Goal: Information Seeking & Learning: Learn about a topic

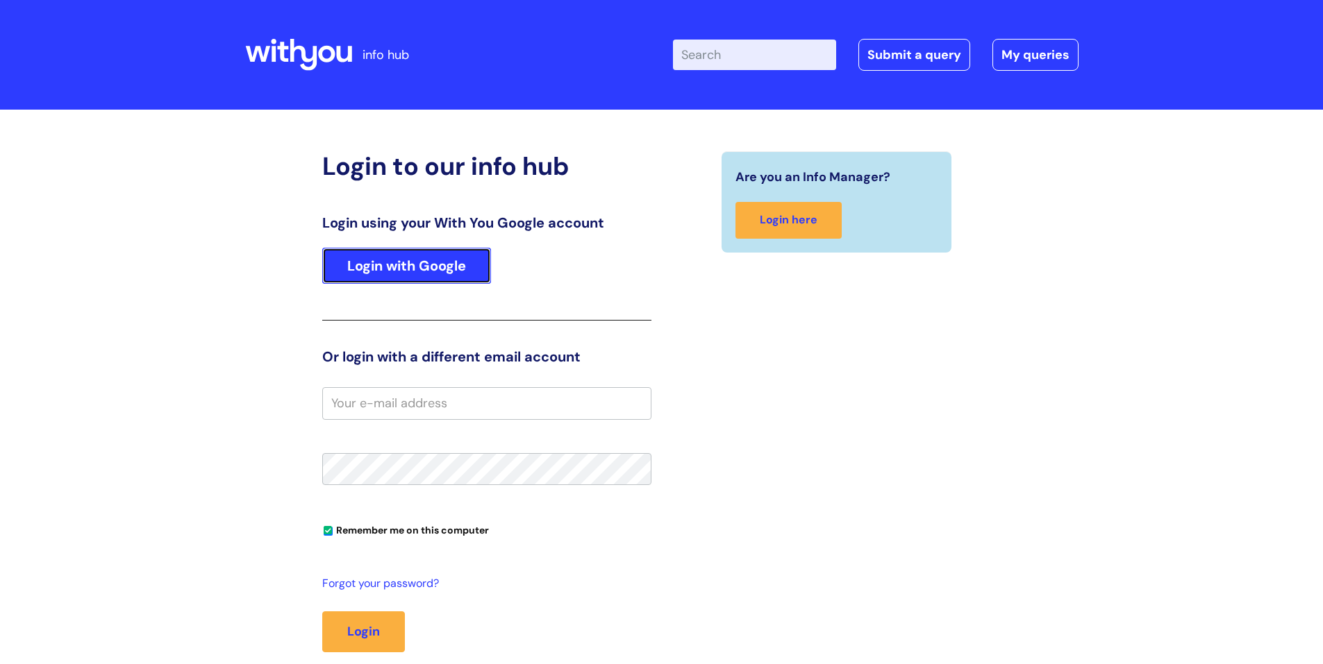
click at [429, 271] on link "Login with Google" at bounding box center [406, 266] width 169 height 36
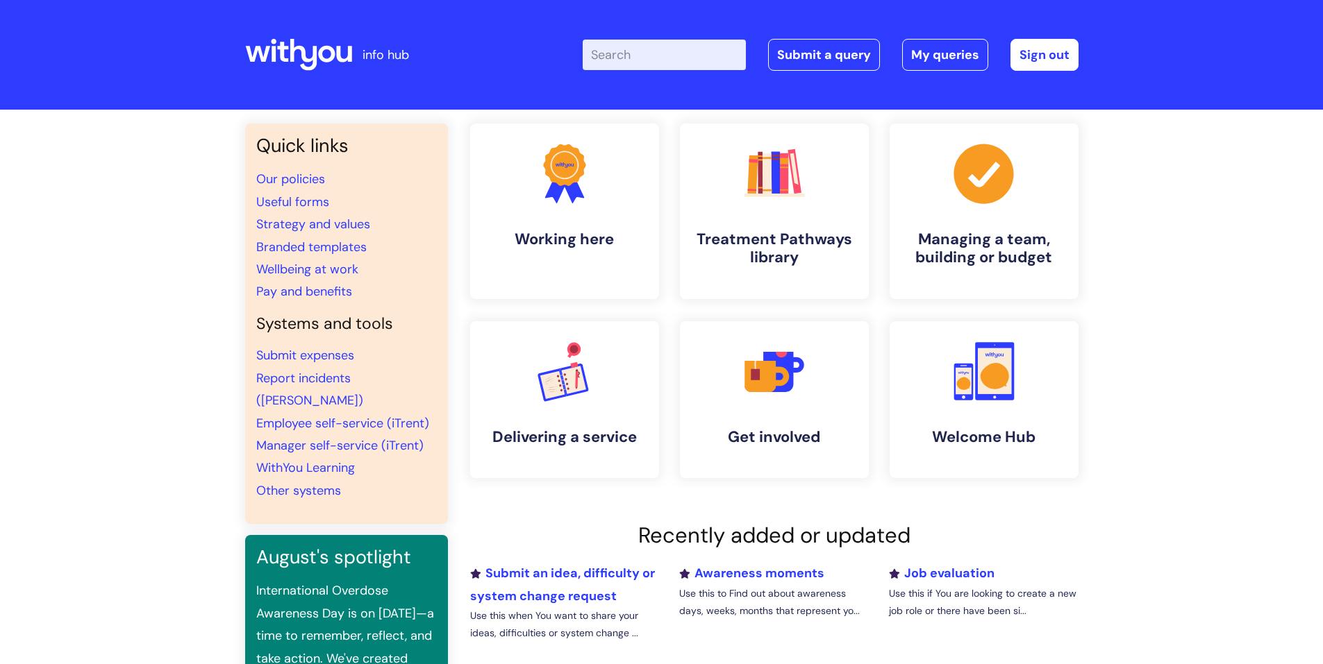
click at [632, 63] on input "Enter your search term here..." at bounding box center [663, 55] width 163 height 31
type input "SICKNESS"
click button "Search" at bounding box center [0, 0] width 0 height 0
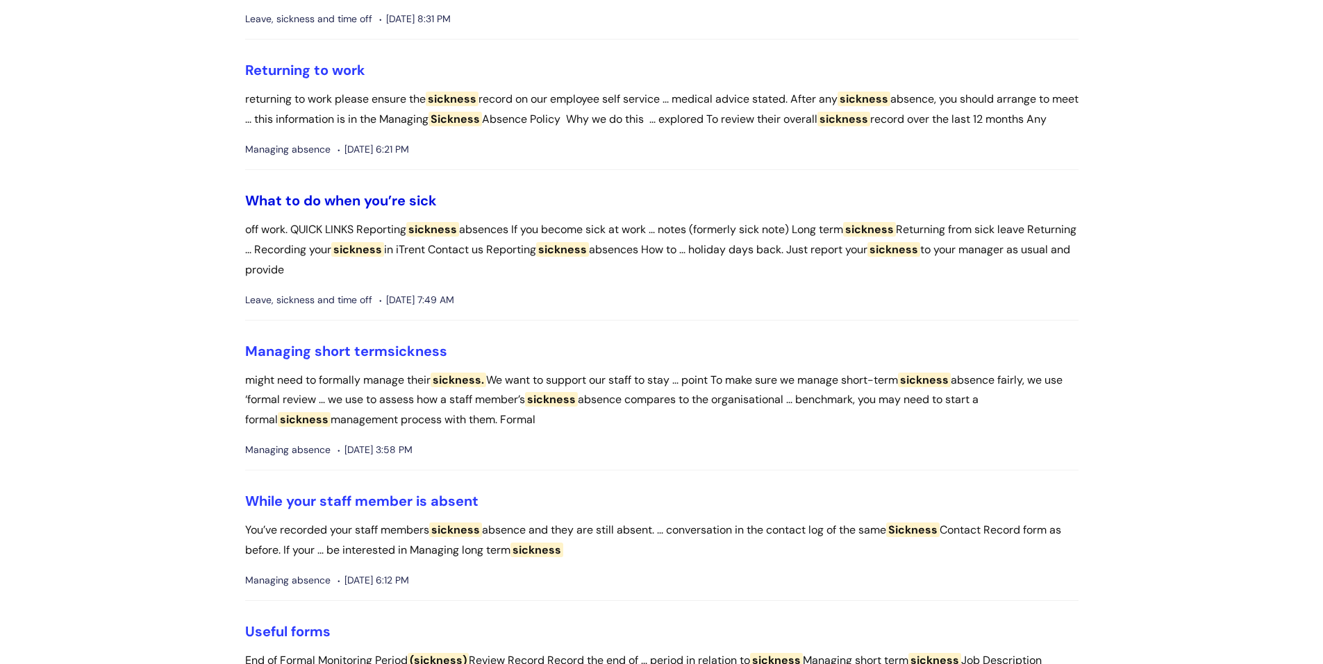
scroll to position [625, 0]
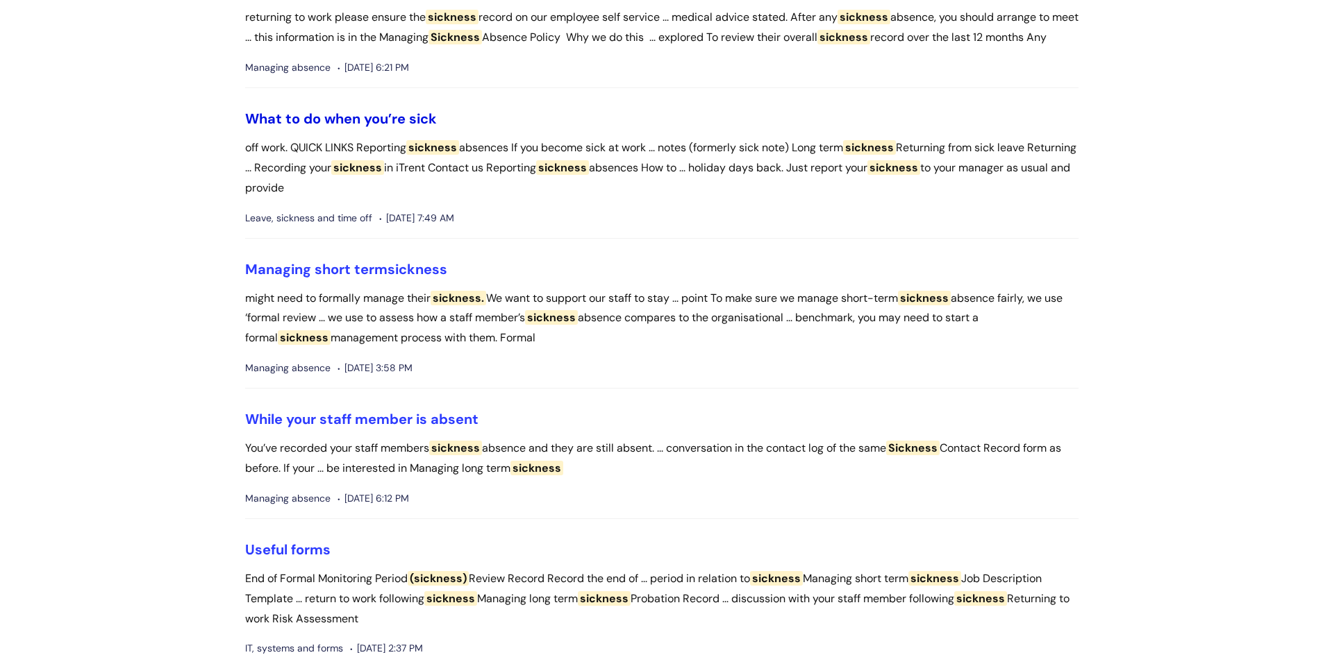
click at [361, 128] on link "What to do when you’re sick" at bounding box center [341, 119] width 192 height 18
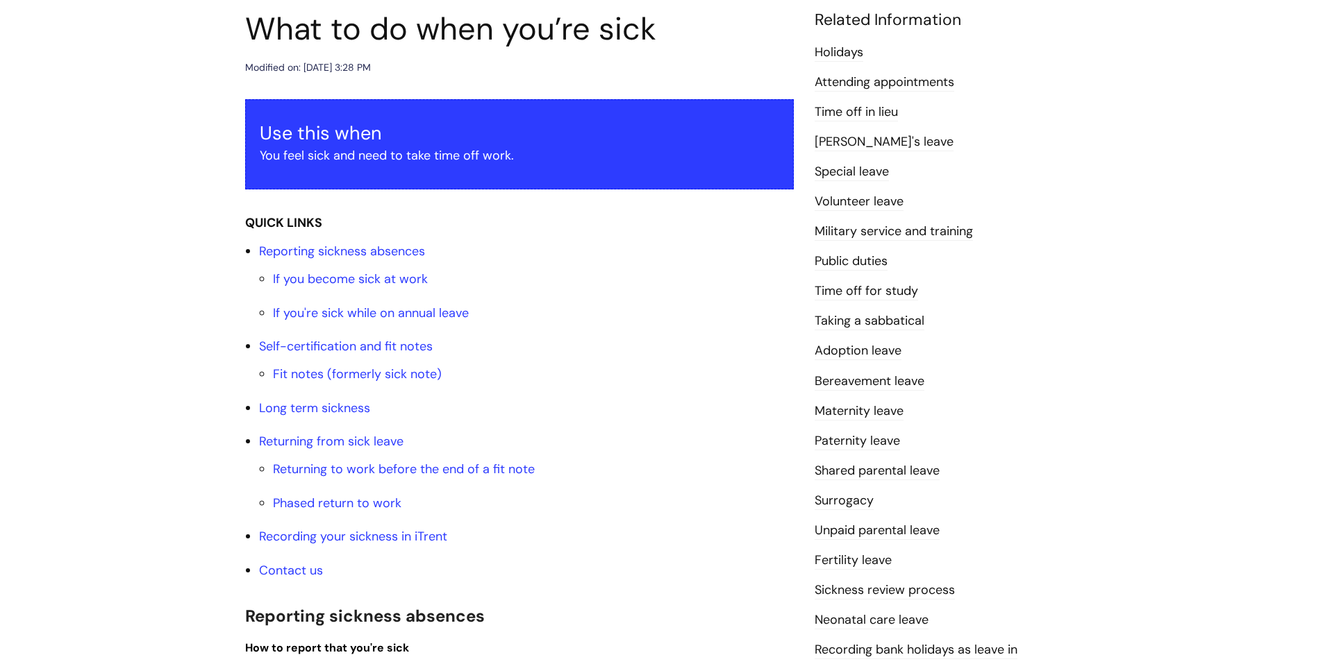
scroll to position [208, 0]
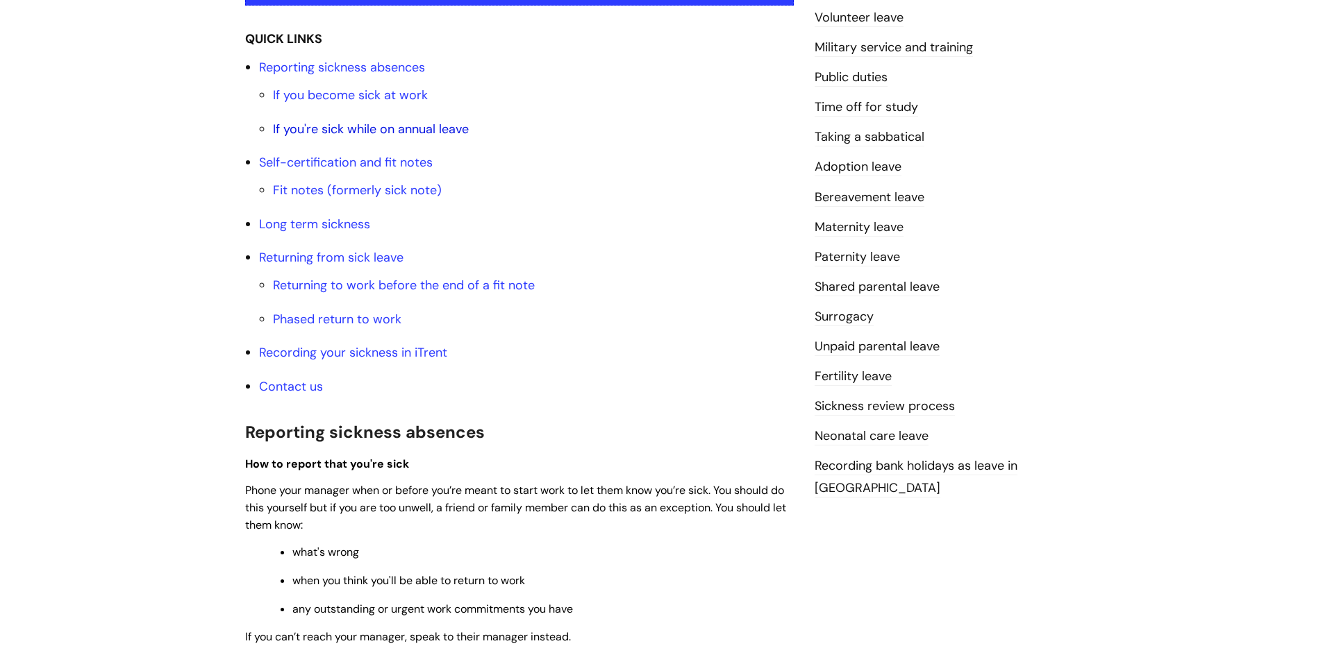
click at [394, 128] on link "If you're sick while on annual leave" at bounding box center [371, 129] width 196 height 17
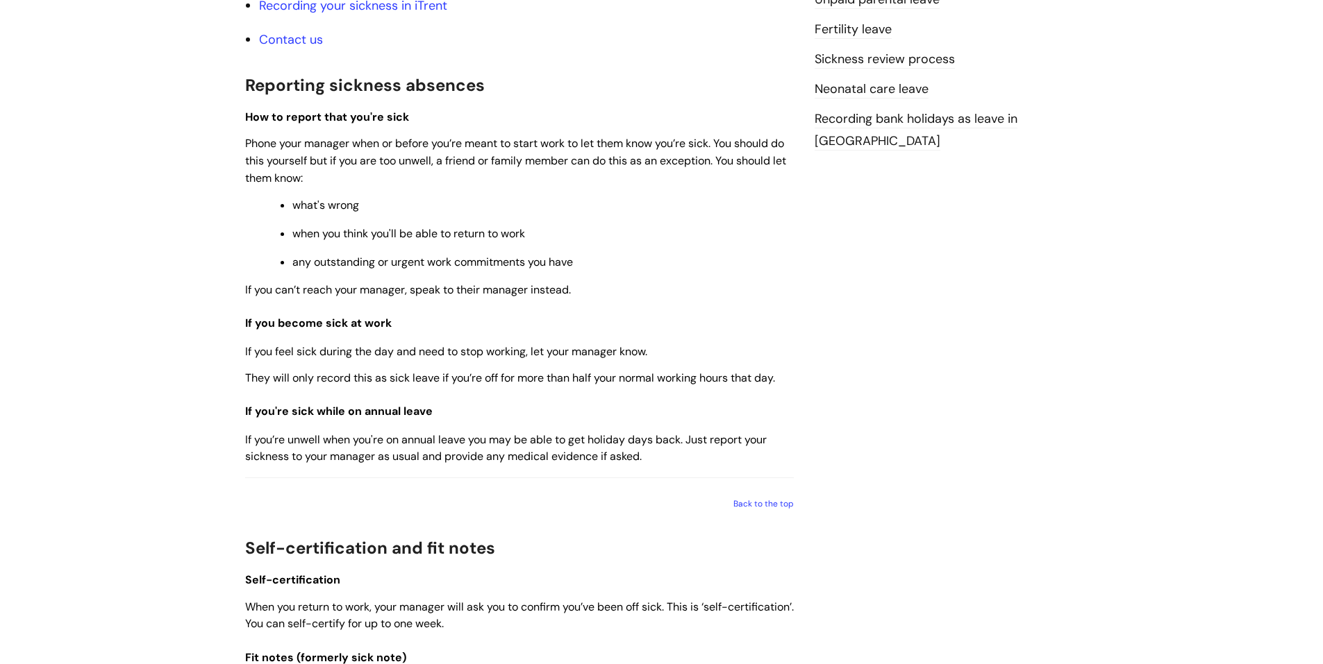
scroll to position [764, 0]
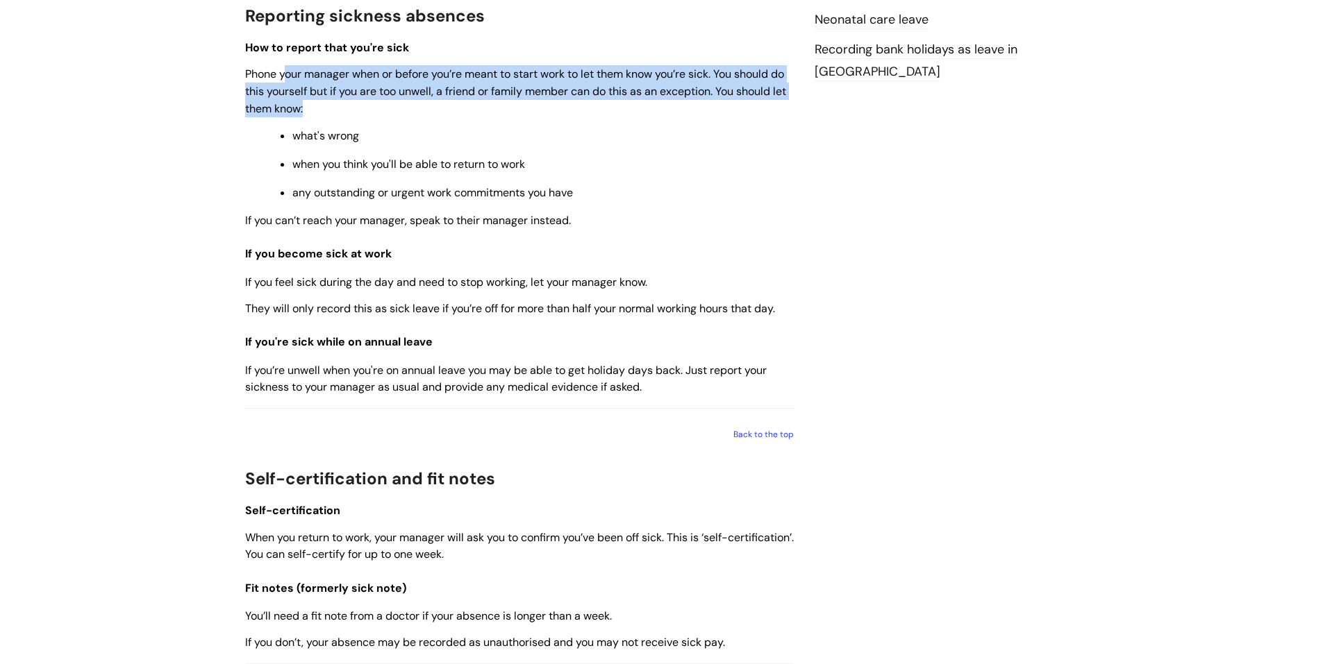
drag, startPoint x: 312, startPoint y: 73, endPoint x: 441, endPoint y: 122, distance: 138.2
click at [441, 122] on div "Use this when You feel sick and need to take time off work. QUICK LINKS Reporti…" at bounding box center [519, 545] width 548 height 2092
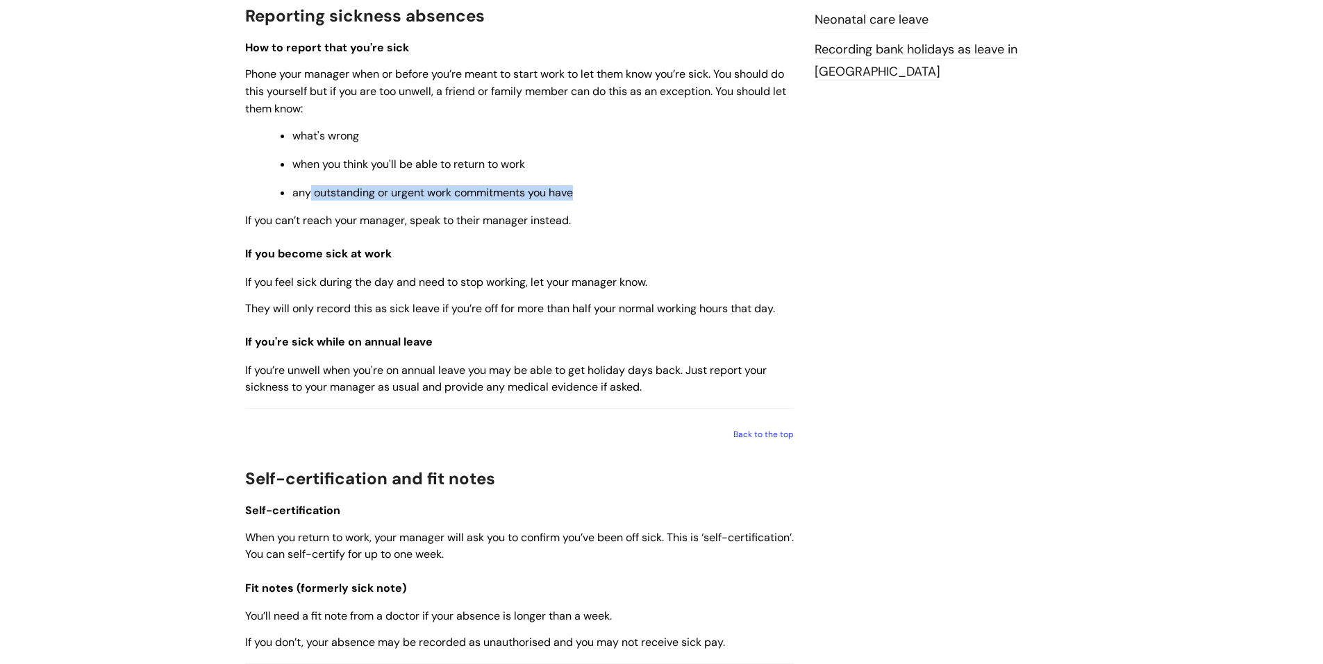
drag, startPoint x: 309, startPoint y: 194, endPoint x: 582, endPoint y: 193, distance: 272.8
click at [582, 193] on p "any outstanding or urgent work commitments you have" at bounding box center [542, 192] width 501 height 15
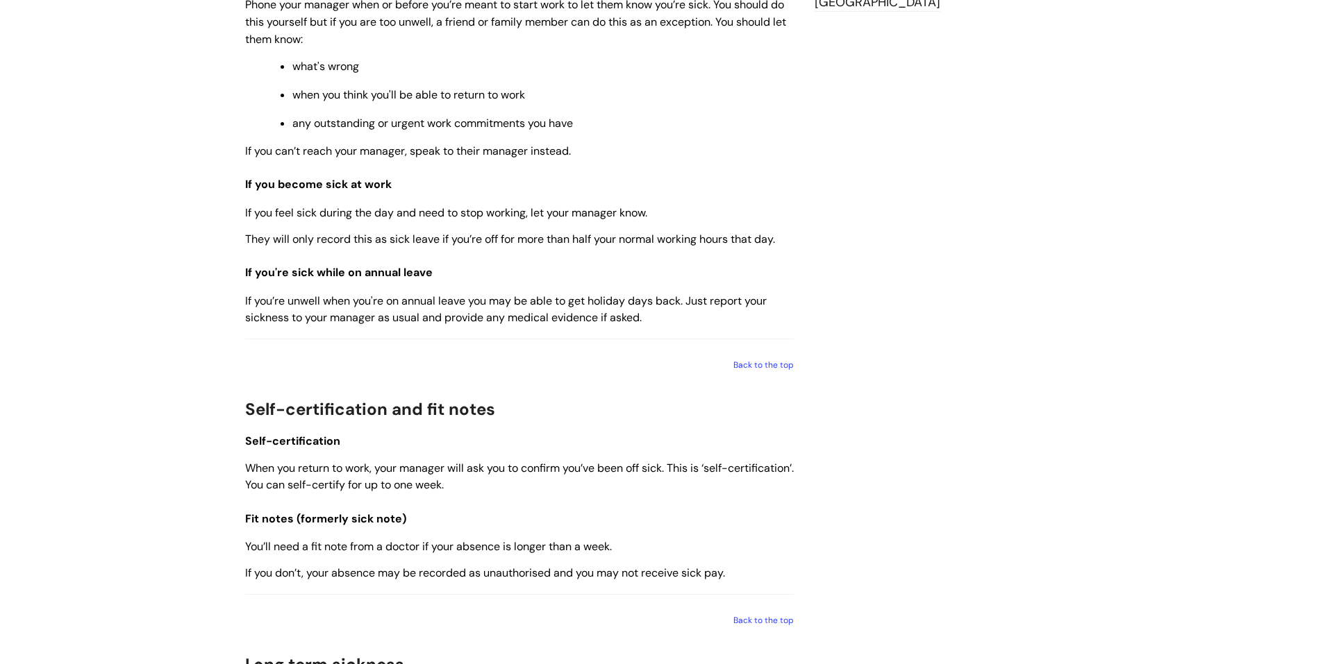
scroll to position [903, 0]
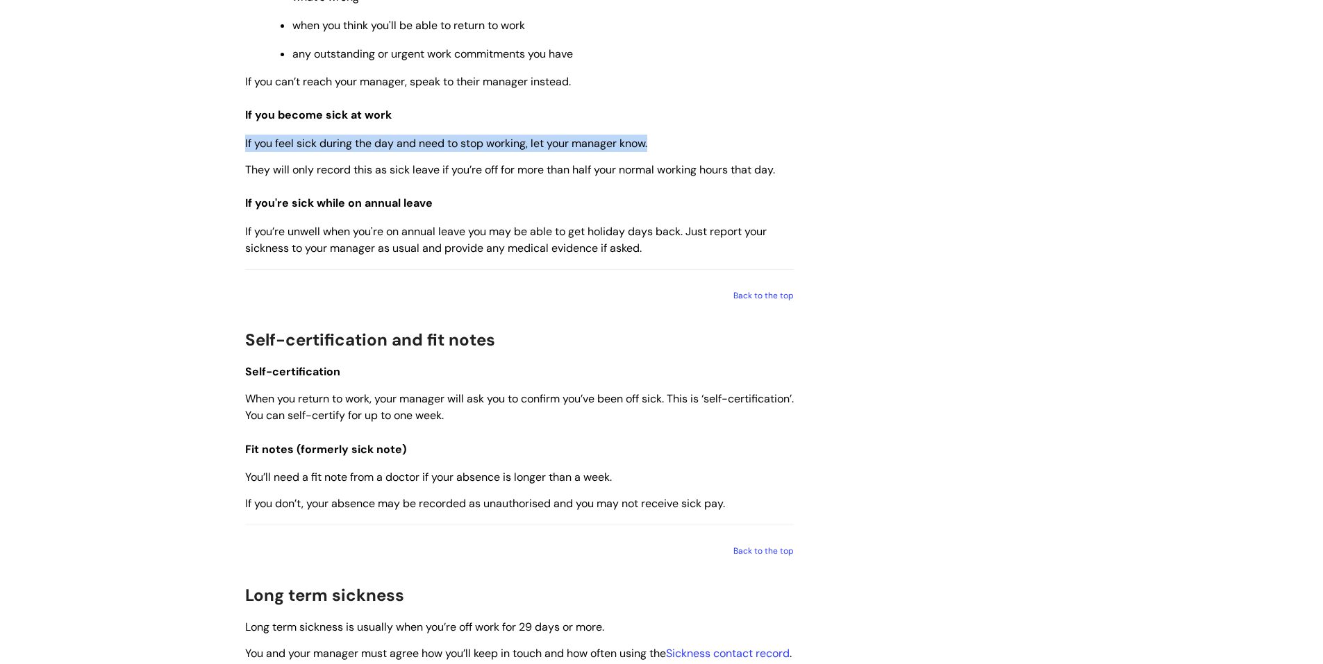
drag, startPoint x: 228, startPoint y: 140, endPoint x: 660, endPoint y: 146, distance: 431.2
click at [660, 146] on div "Info Hub Categories Working here Leave, sickness and time off What to do when y…" at bounding box center [661, 397] width 1323 height 2381
click at [660, 146] on p "If you feel sick during the day and need to stop working, let your manager know." at bounding box center [519, 143] width 548 height 17
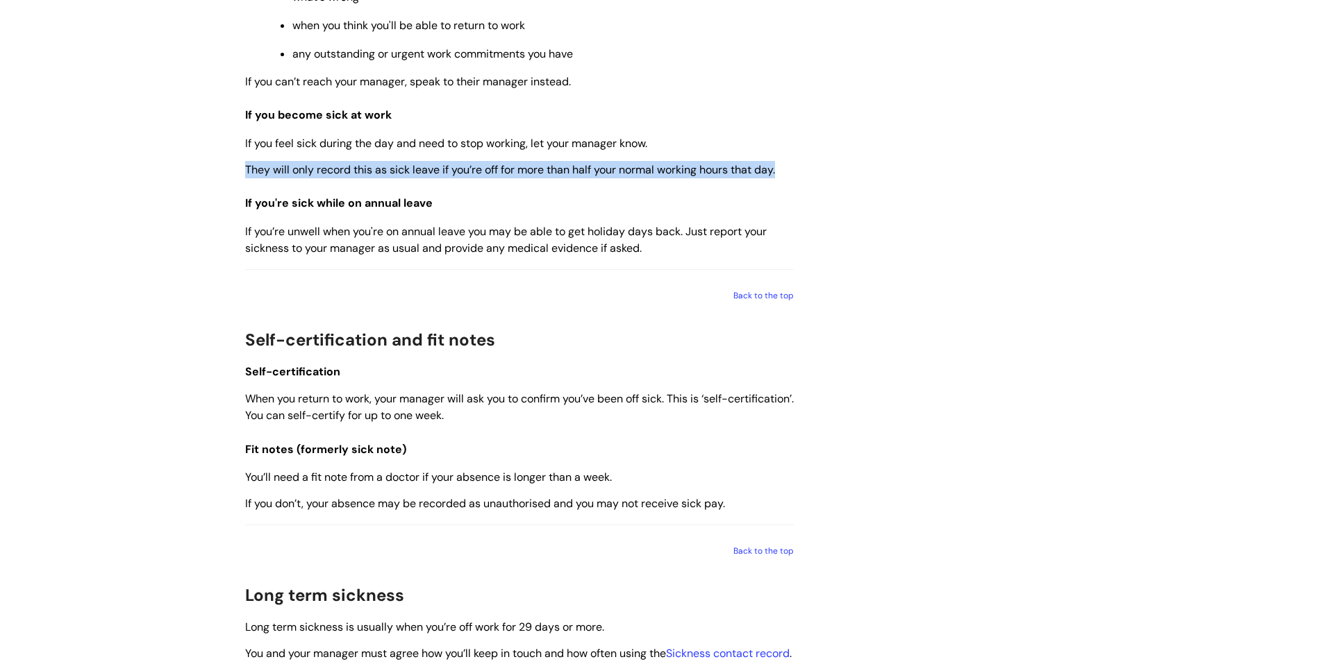
drag, startPoint x: 244, startPoint y: 169, endPoint x: 807, endPoint y: 168, distance: 562.3
click at [807, 168] on div "What to do when you’re sick Modified on: Wed, 30 Jul, 2025 at 3:28 PM Use this …" at bounding box center [662, 422] width 854 height 2302
drag, startPoint x: 807, startPoint y: 170, endPoint x: 233, endPoint y: 173, distance: 574.9
click at [233, 173] on div "Info Hub Categories Working here Leave, sickness and time off What to do when y…" at bounding box center [661, 397] width 1323 height 2381
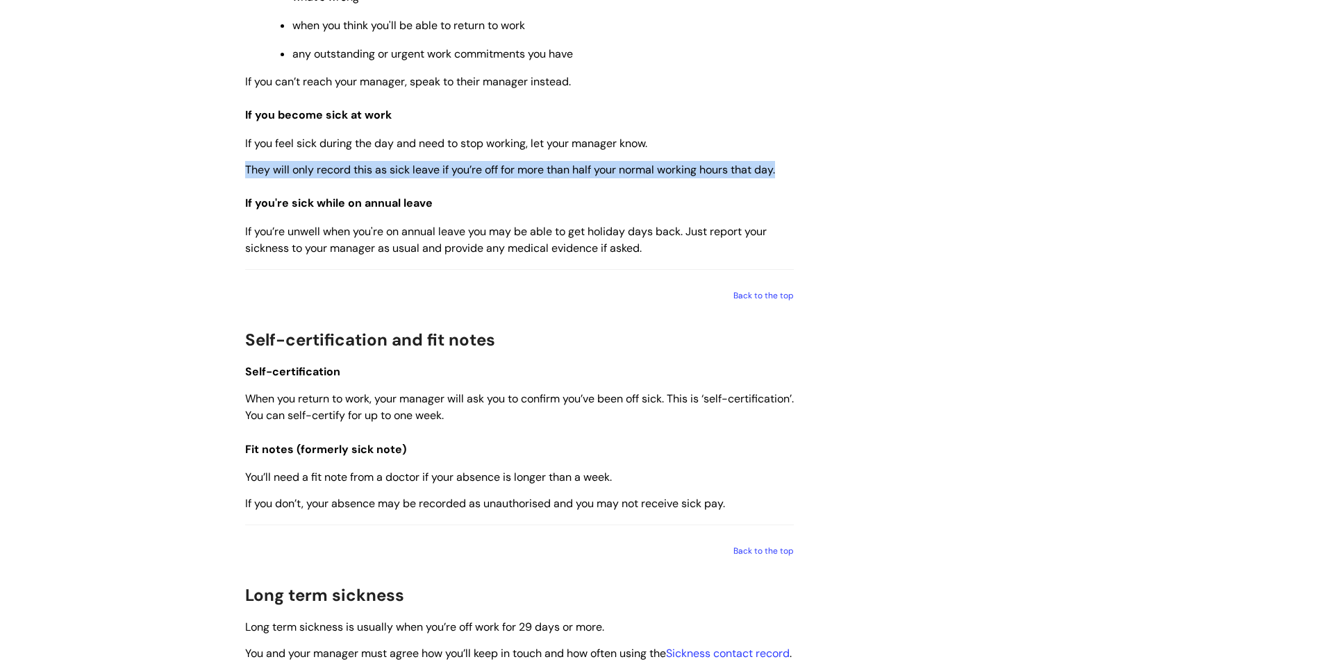
click at [233, 173] on div "Info Hub Categories Working here Leave, sickness and time off What to do when y…" at bounding box center [661, 397] width 1323 height 2381
drag, startPoint x: 243, startPoint y: 165, endPoint x: 800, endPoint y: 167, distance: 557.5
click at [800, 167] on div "What to do when you’re sick Modified on: Wed, 30 Jul, 2025 at 3:28 PM Use this …" at bounding box center [519, 422] width 569 height 2302
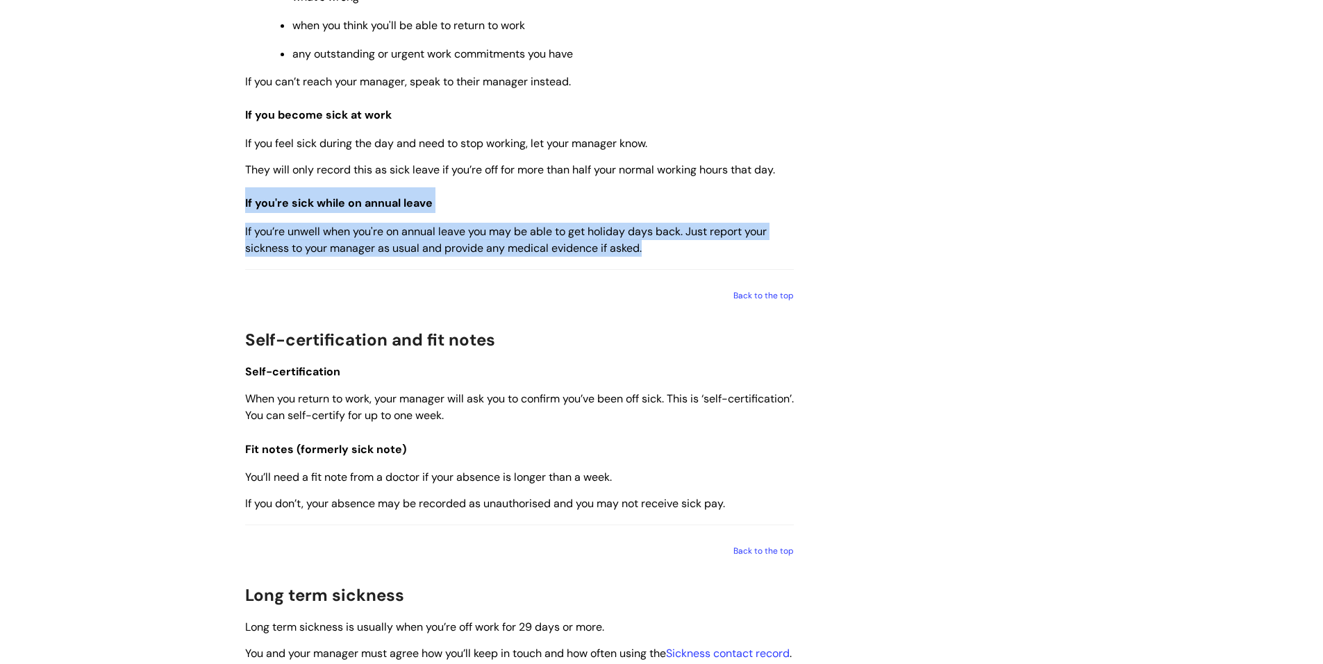
drag, startPoint x: 240, startPoint y: 203, endPoint x: 671, endPoint y: 244, distance: 433.1
click at [671, 244] on div "What to do when you’re sick Modified on: Wed, 30 Jul, 2025 at 3:28 PM Use this …" at bounding box center [519, 422] width 569 height 2302
click at [671, 244] on p "If you’re unwell when you're on annual leave you may be able to get holiday day…" at bounding box center [519, 240] width 548 height 35
drag, startPoint x: 661, startPoint y: 249, endPoint x: 237, endPoint y: 205, distance: 425.7
click at [237, 205] on div "What to do when you’re sick Modified on: Wed, 30 Jul, 2025 at 3:28 PM Use this …" at bounding box center [519, 422] width 569 height 2302
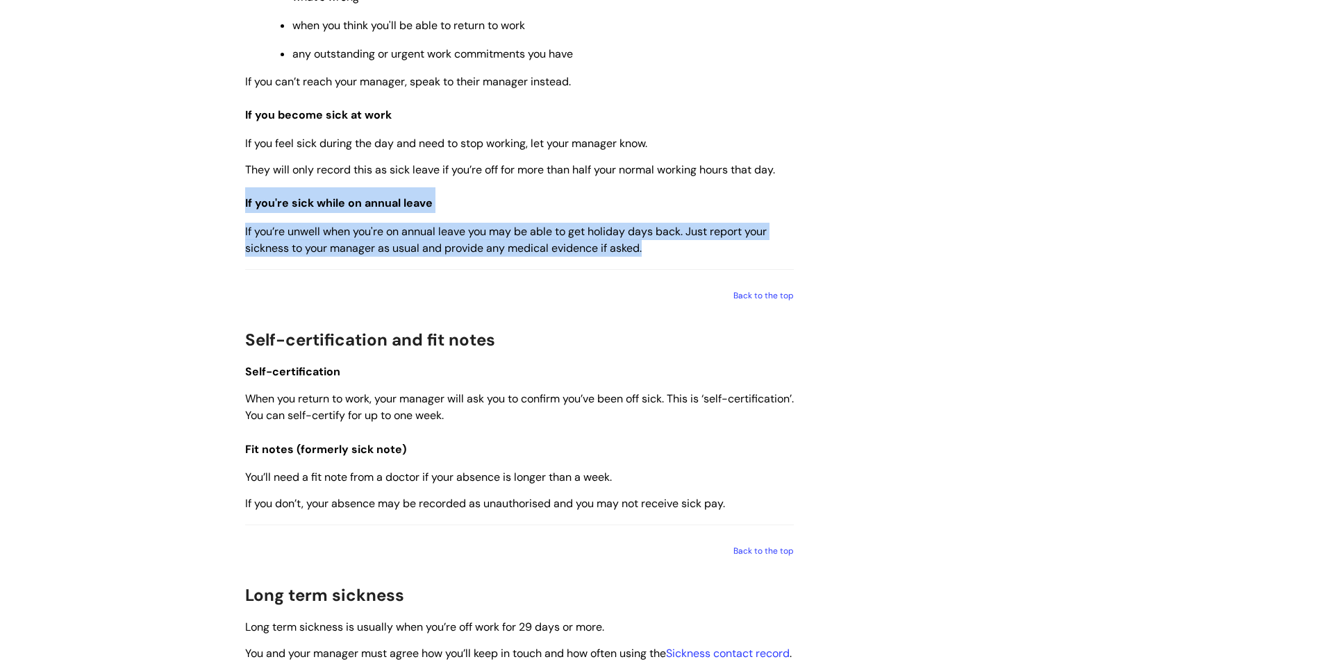
click at [237, 205] on div "What to do when you’re sick Modified on: Wed, 30 Jul, 2025 at 3:28 PM Use this …" at bounding box center [519, 422] width 569 height 2302
drag, startPoint x: 239, startPoint y: 199, endPoint x: 648, endPoint y: 253, distance: 412.5
click at [648, 253] on div "What to do when you’re sick Modified on: Wed, 30 Jul, 2025 at 3:28 PM Use this …" at bounding box center [519, 422] width 569 height 2302
click at [648, 253] on p "If you’re unwell when you're on annual leave you may be able to get holiday day…" at bounding box center [519, 240] width 548 height 35
drag, startPoint x: 659, startPoint y: 242, endPoint x: 242, endPoint y: 206, distance: 418.8
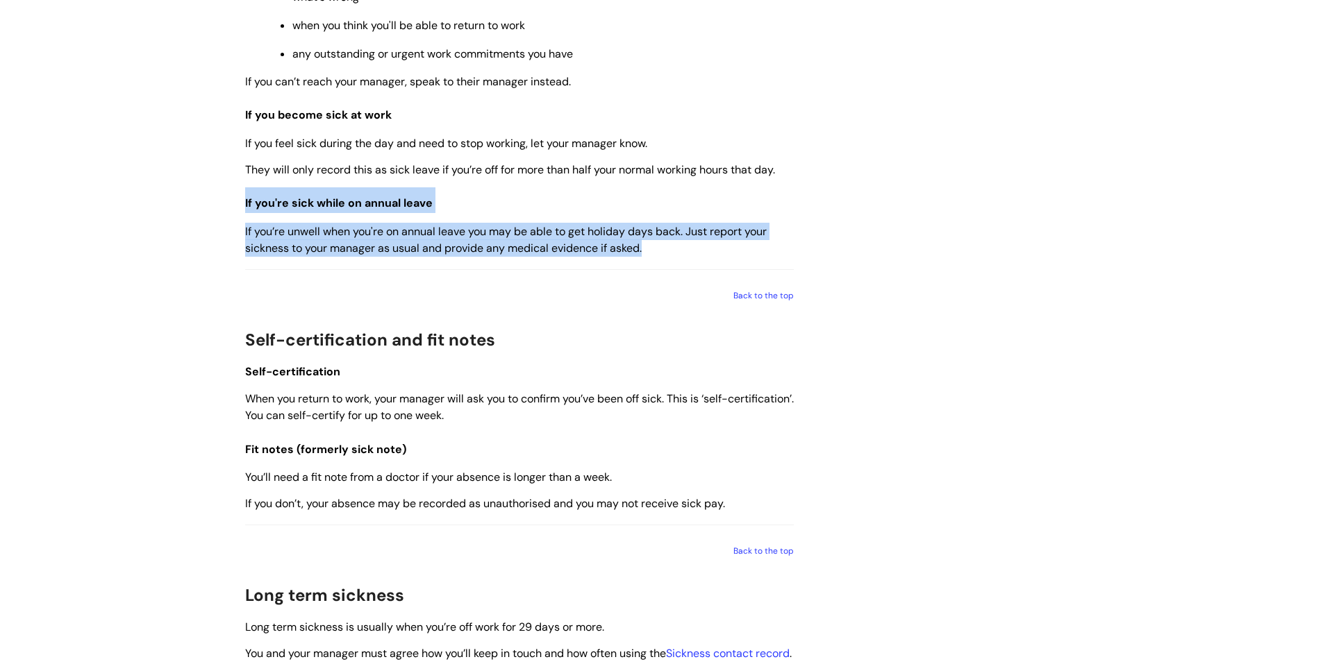
click at [242, 206] on div "What to do when you’re sick Modified on: Wed, 30 Jul, 2025 at 3:28 PM Use this …" at bounding box center [519, 422] width 569 height 2302
drag, startPoint x: 242, startPoint y: 205, endPoint x: 670, endPoint y: 250, distance: 430.7
click at [670, 250] on div "What to do when you’re sick Modified on: Wed, 30 Jul, 2025 at 3:28 PM Use this …" at bounding box center [519, 422] width 569 height 2302
click at [670, 250] on p "If you’re unwell when you're on annual leave you may be able to get holiday day…" at bounding box center [519, 240] width 548 height 35
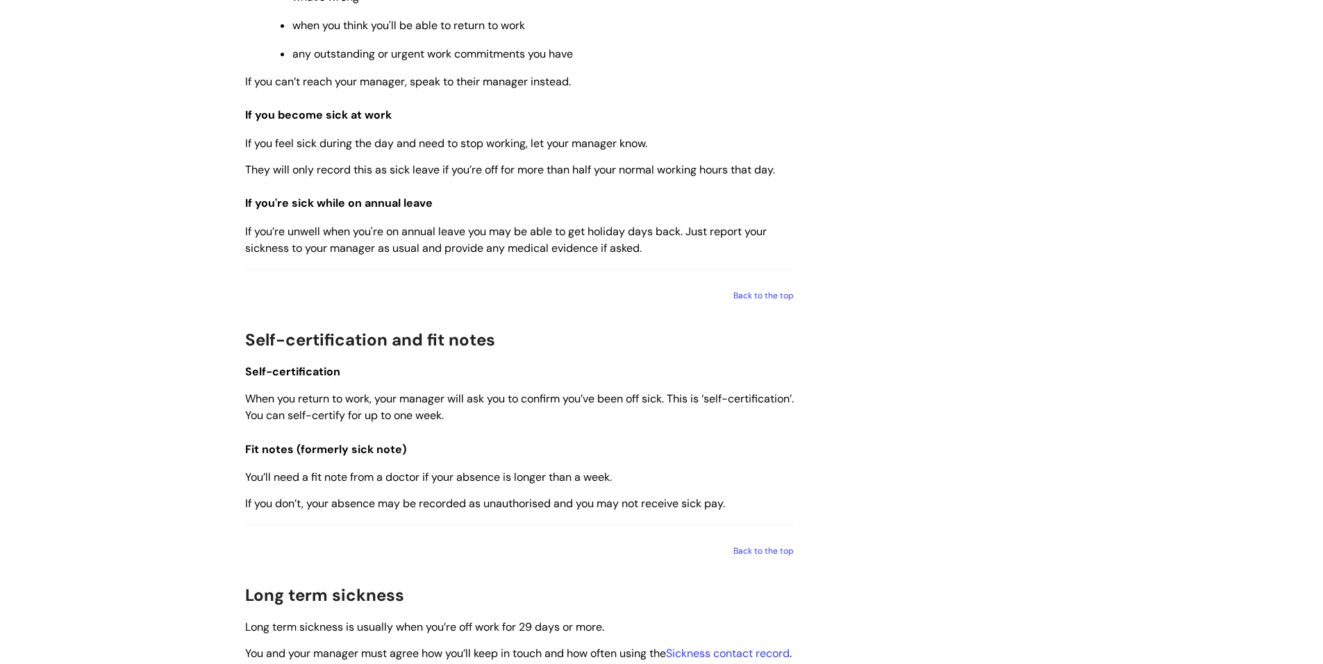
drag, startPoint x: 670, startPoint y: 250, endPoint x: 619, endPoint y: 253, distance: 51.4
click at [619, 253] on span "If you’re unwell when you're on annual leave you may be able to get holiday day…" at bounding box center [505, 240] width 521 height 32
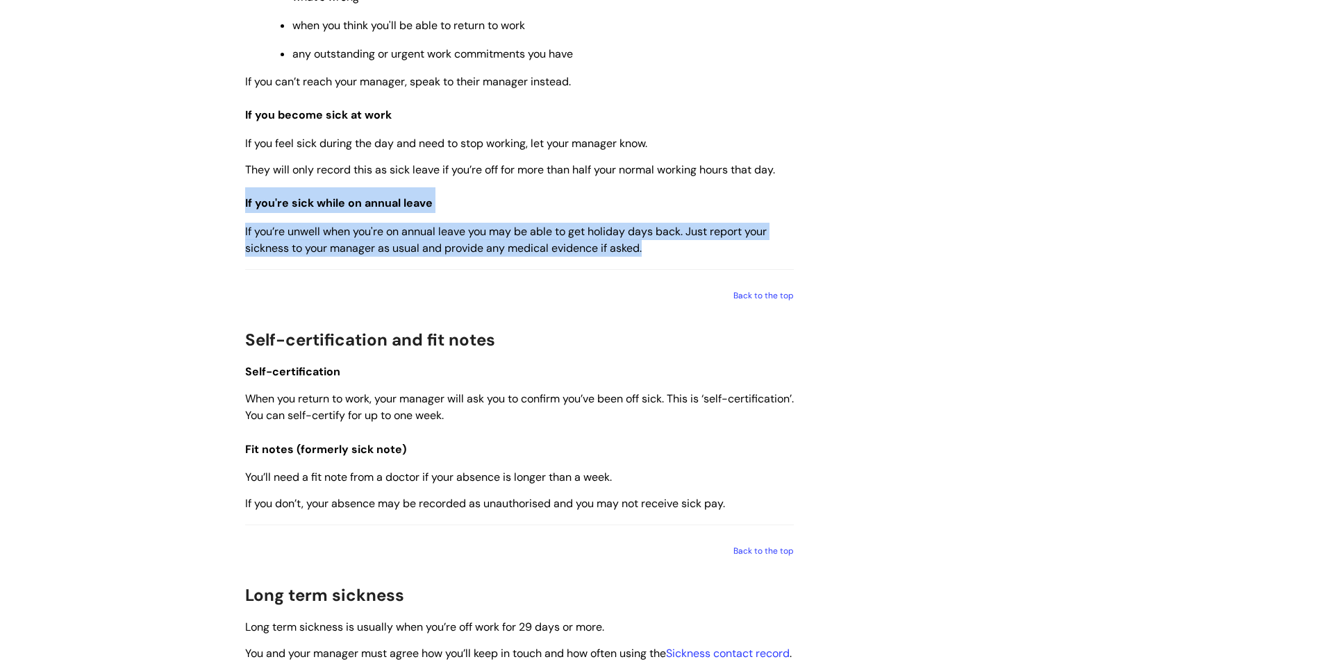
drag, startPoint x: 660, startPoint y: 251, endPoint x: 244, endPoint y: 205, distance: 417.8
click at [245, 205] on div "Use this when You feel sick and need to take time off work. QUICK LINKS Reporti…" at bounding box center [519, 406] width 548 height 2092
click at [245, 205] on span "If you're sick while on annual leave" at bounding box center [338, 203] width 187 height 15
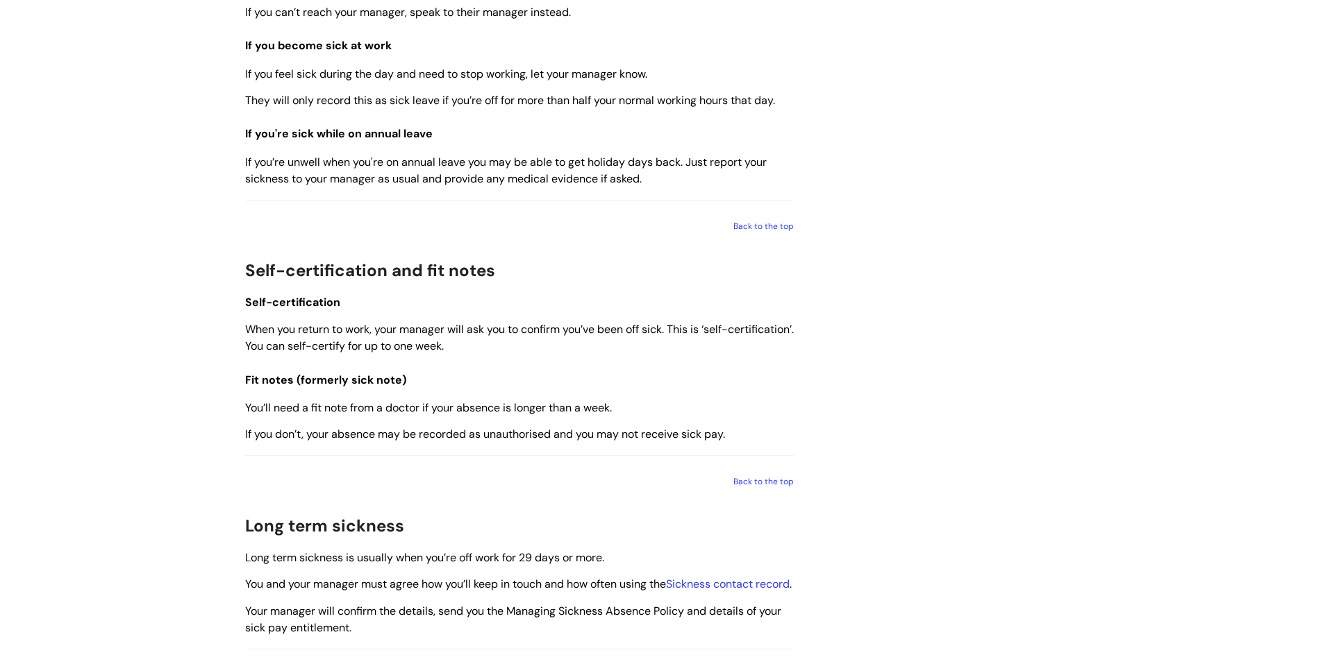
scroll to position [1041, 0]
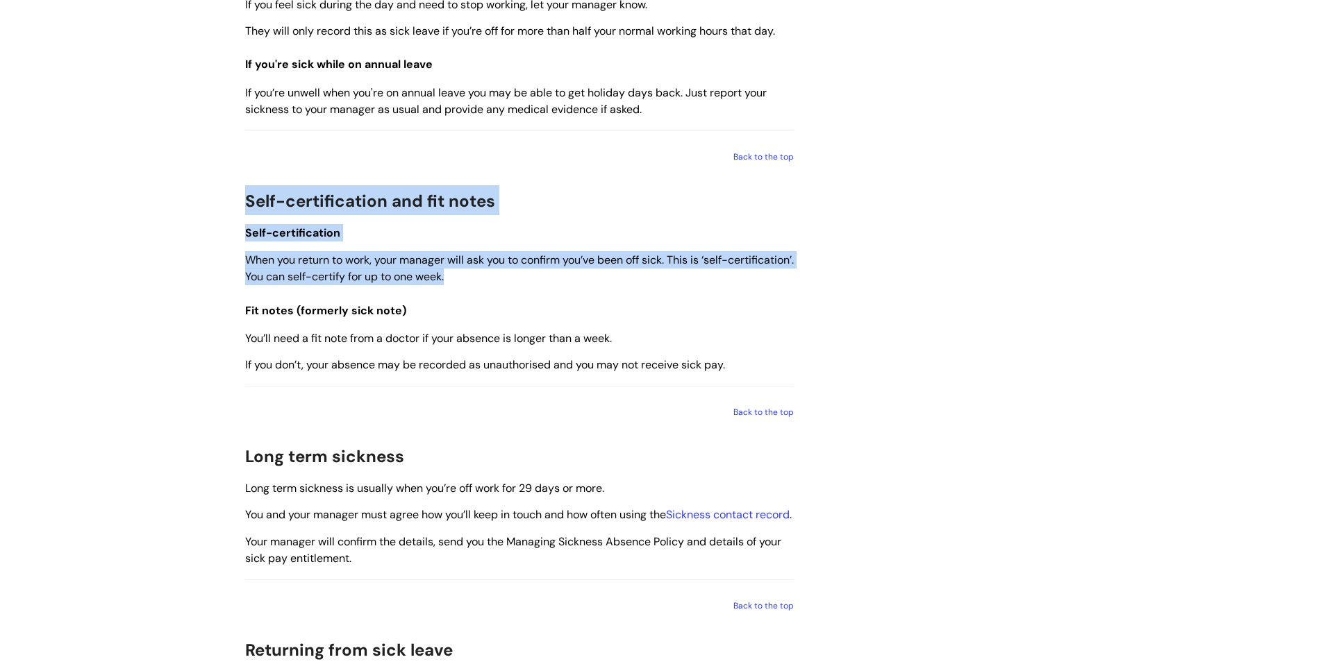
drag, startPoint x: 247, startPoint y: 203, endPoint x: 523, endPoint y: 274, distance: 284.6
click at [523, 274] on div "Use this when You feel sick and need to take time off work. QUICK LINKS Reporti…" at bounding box center [519, 267] width 548 height 2092
click at [523, 274] on p "When you return to work, your manager will ask you to confirm you’ve been off s…" at bounding box center [519, 268] width 548 height 35
drag, startPoint x: 523, startPoint y: 276, endPoint x: 248, endPoint y: 200, distance: 285.2
click at [248, 200] on div "Use this when You feel sick and need to take time off work. QUICK LINKS Reporti…" at bounding box center [519, 267] width 548 height 2092
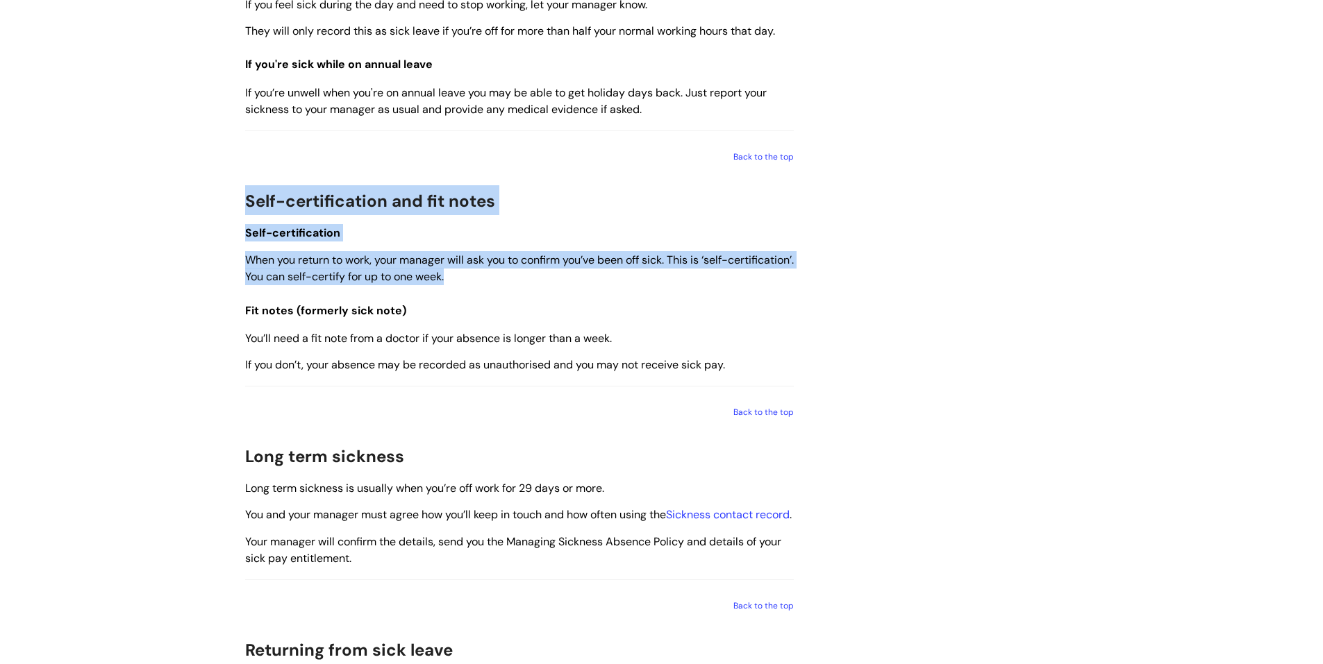
click at [248, 200] on span "Self-certification and fit notes" at bounding box center [370, 201] width 250 height 22
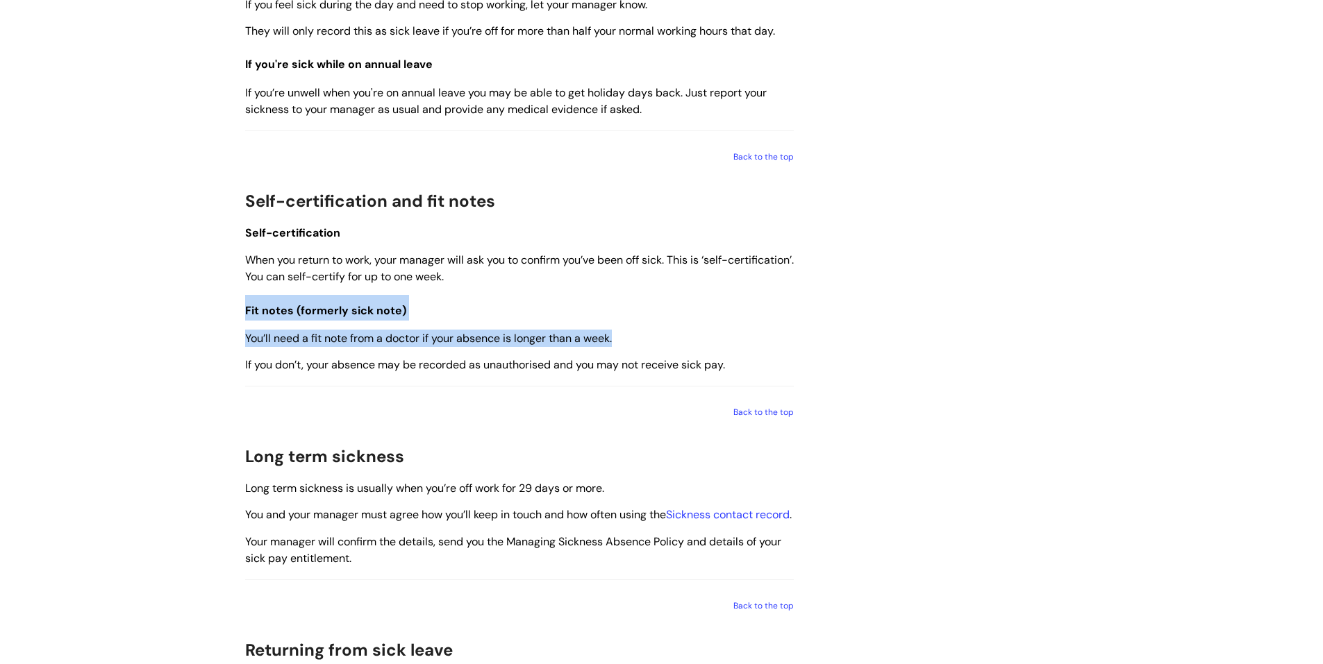
drag, startPoint x: 246, startPoint y: 309, endPoint x: 630, endPoint y: 338, distance: 385.0
click at [630, 338] on div "Use this when You feel sick and need to take time off work. QUICK LINKS Reporti…" at bounding box center [519, 267] width 548 height 2092
click at [630, 338] on p "You’ll need a fit note from a doctor if your absence is longer than a week." at bounding box center [519, 338] width 548 height 17
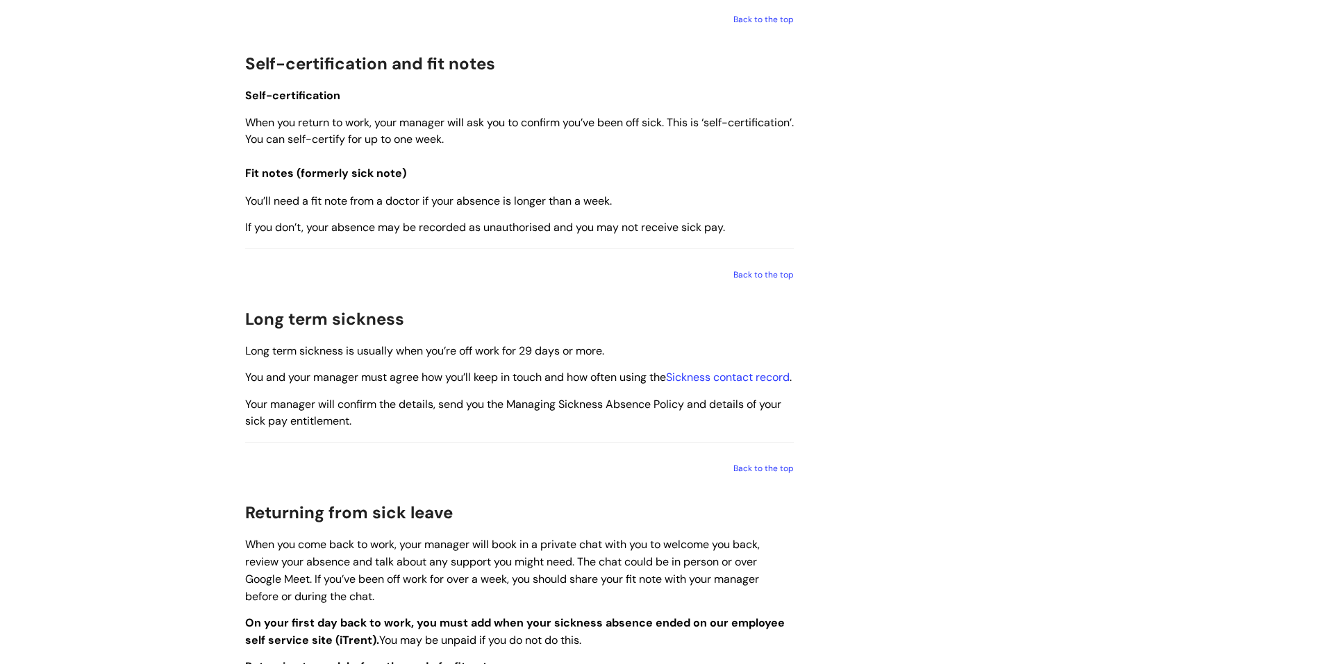
scroll to position [1180, 0]
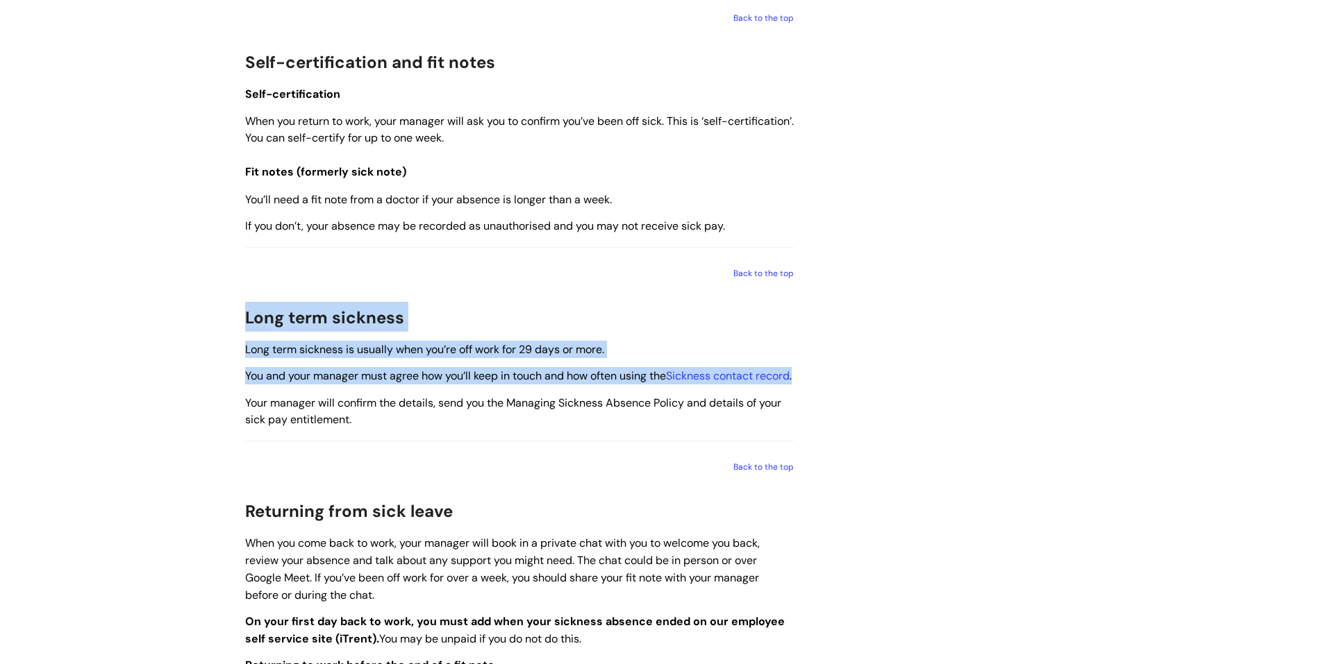
drag, startPoint x: 250, startPoint y: 320, endPoint x: 373, endPoint y: 396, distance: 144.3
click at [373, 396] on div "Use this when You feel sick and need to take time off work. QUICK LINKS Reporti…" at bounding box center [519, 128] width 548 height 2092
click at [373, 385] on p "You and your manager must agree how you’ll keep in touch and how often using th…" at bounding box center [519, 375] width 548 height 17
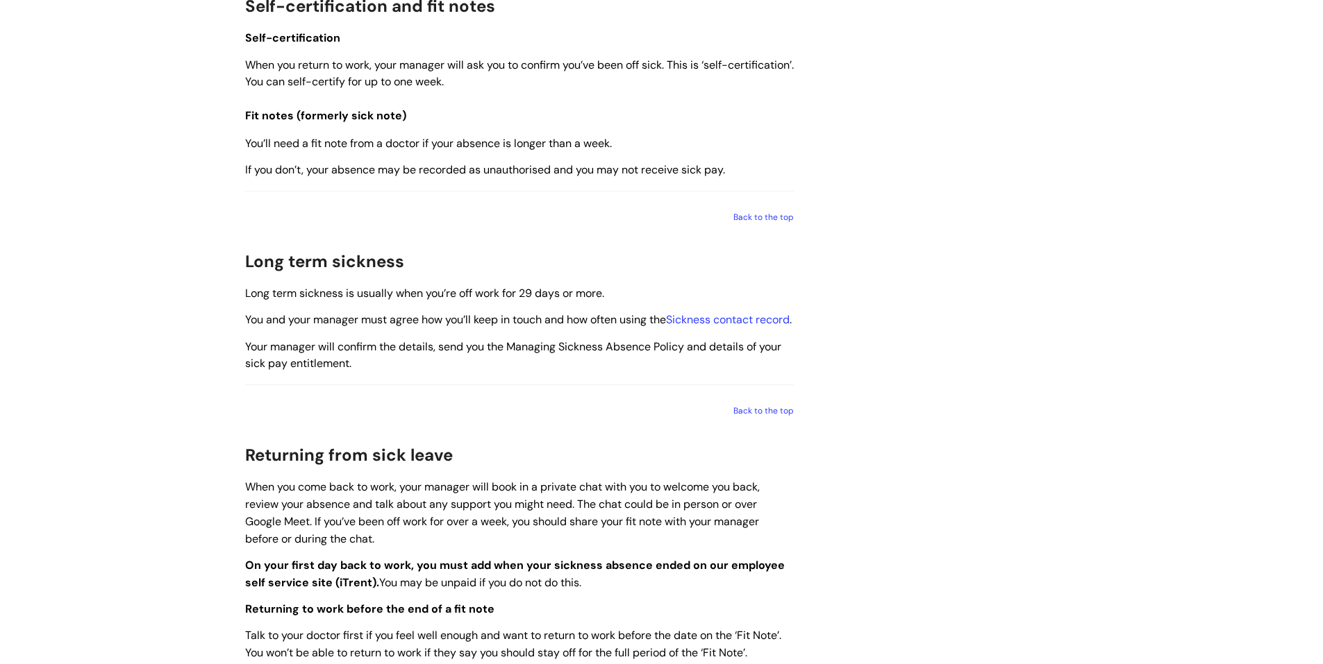
scroll to position [1319, 0]
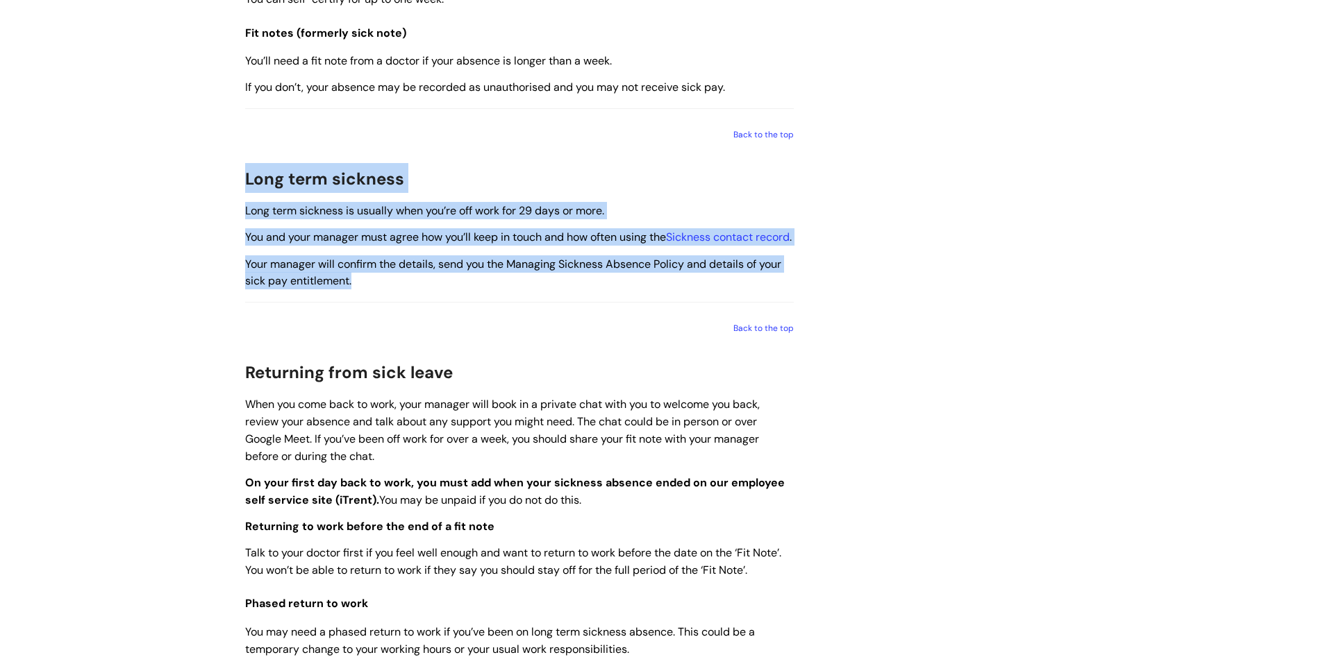
drag, startPoint x: 384, startPoint y: 297, endPoint x: 235, endPoint y: 178, distance: 190.6
click at [235, 178] on div "What to do when you’re sick Modified on: Wed, 30 Jul, 2025 at 3:28 PM Use this …" at bounding box center [519, 5] width 569 height 2302
click at [268, 178] on span "Long term sickness" at bounding box center [324, 179] width 159 height 22
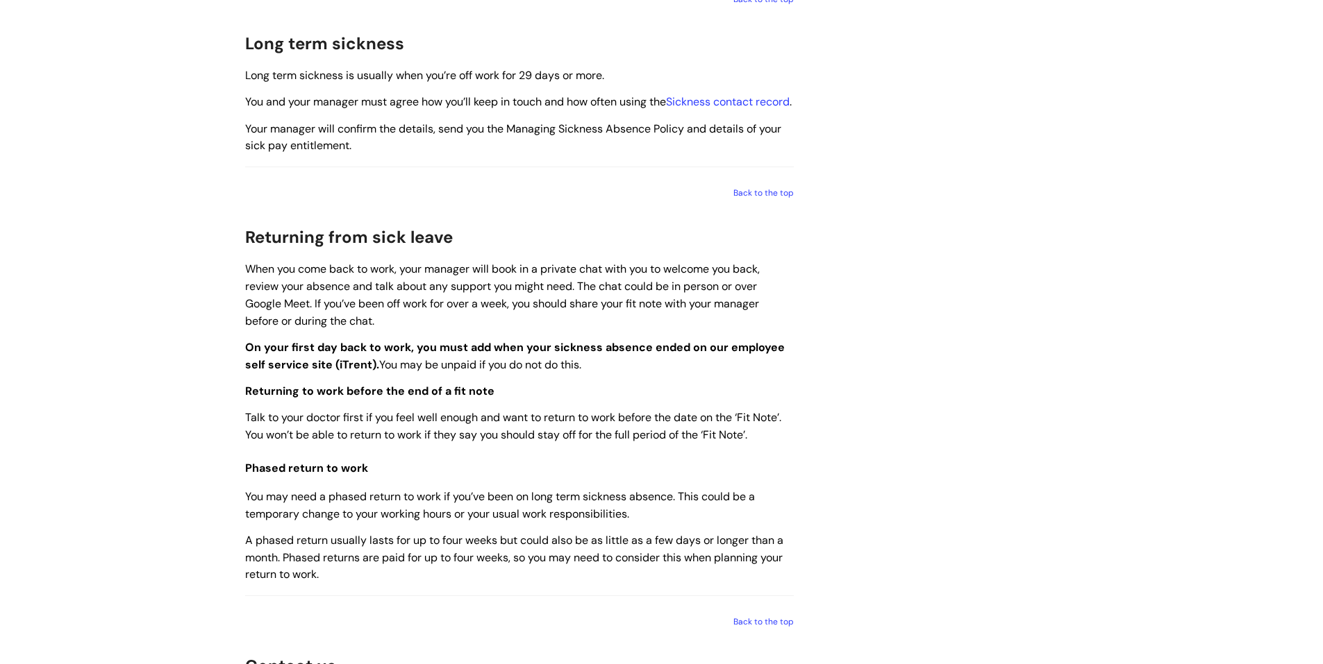
scroll to position [1458, 0]
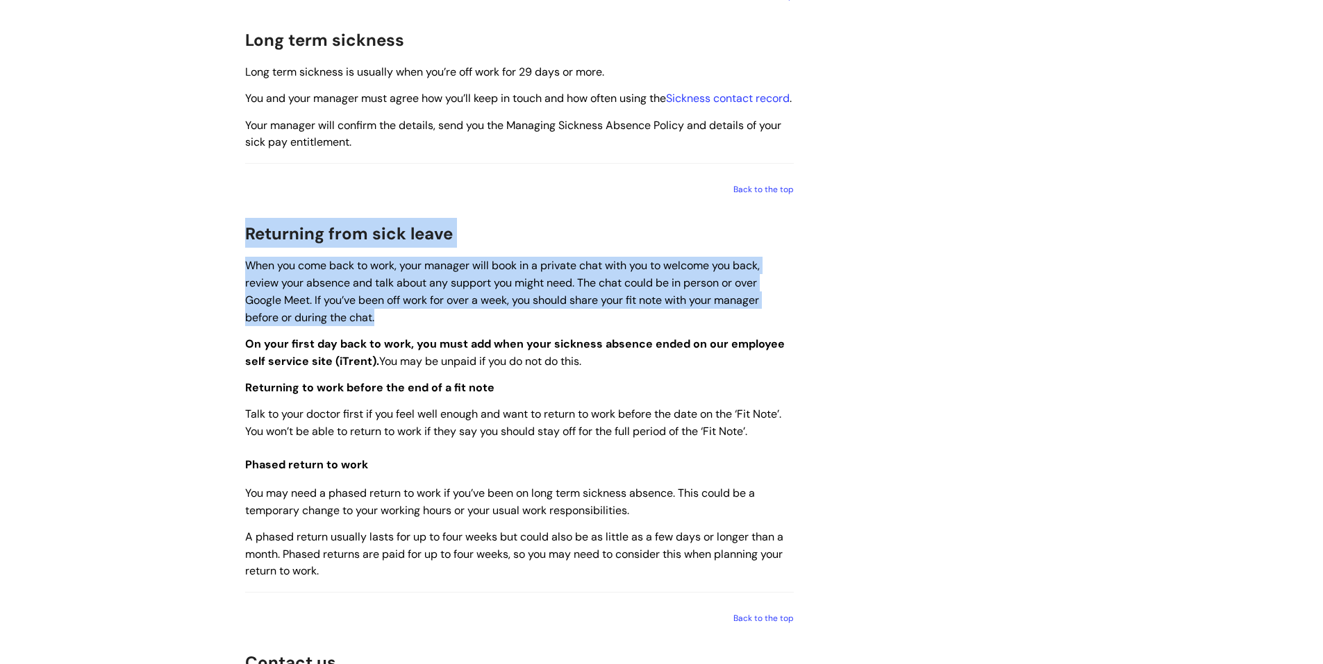
drag, startPoint x: 249, startPoint y: 251, endPoint x: 426, endPoint y: 328, distance: 193.7
click at [429, 326] on p "When you come back to work, your manager will book in a private chat with you t…" at bounding box center [519, 291] width 548 height 69
drag, startPoint x: 247, startPoint y: 282, endPoint x: 393, endPoint y: 335, distance: 155.0
click at [393, 326] on p "When you come back to work, your manager will book in a private chat with you t…" at bounding box center [519, 291] width 548 height 69
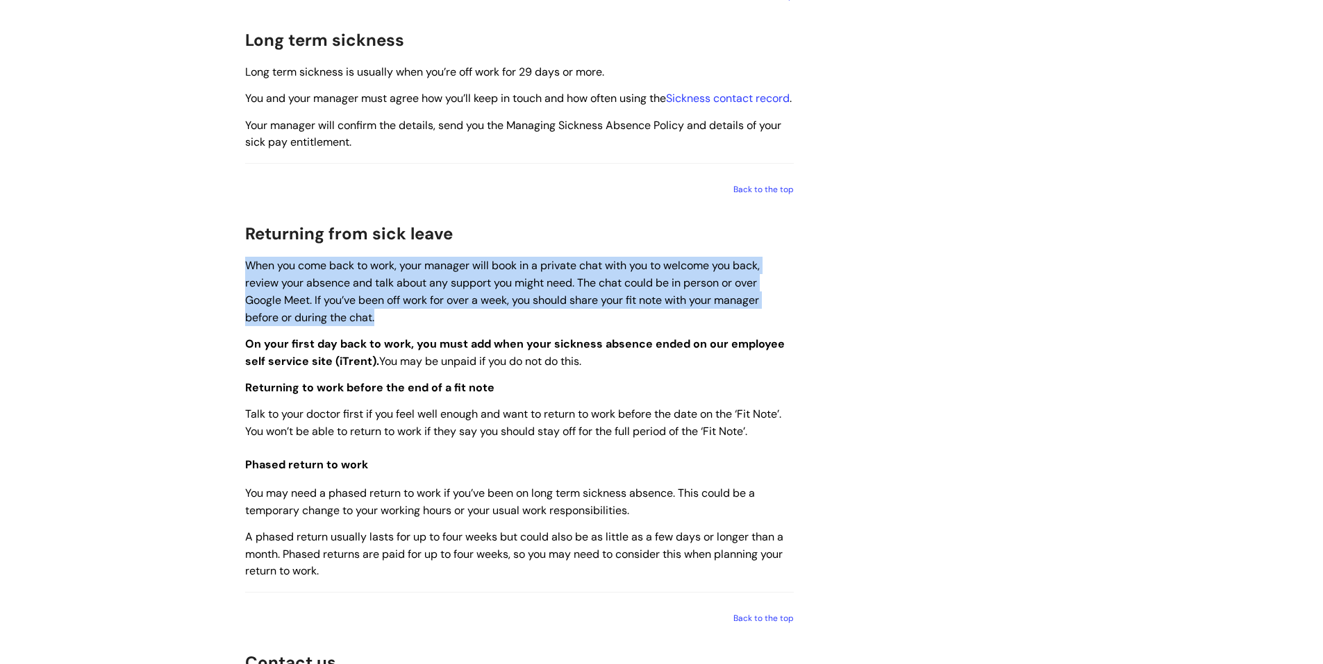
click at [393, 326] on p "When you come back to work, your manager will book in a private chat with you t…" at bounding box center [519, 291] width 548 height 69
drag, startPoint x: 393, startPoint y: 335, endPoint x: 242, endPoint y: 251, distance: 172.5
drag, startPoint x: 236, startPoint y: 246, endPoint x: 394, endPoint y: 337, distance: 182.2
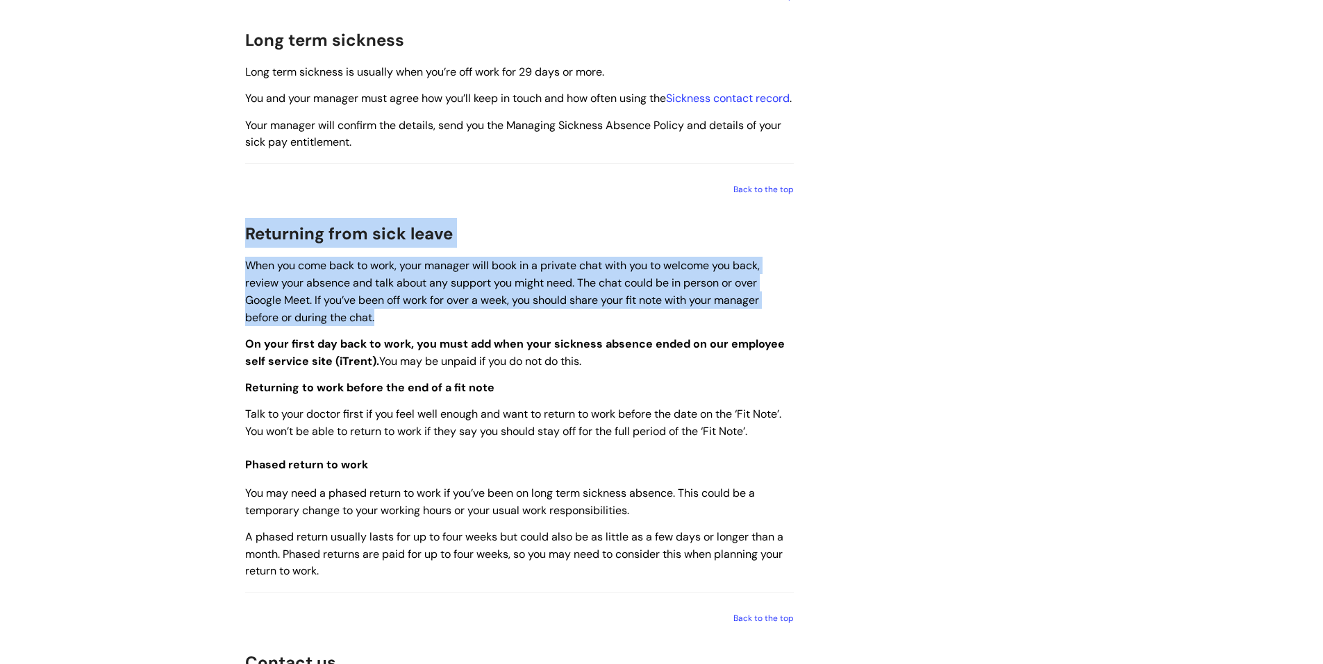
click at [394, 326] on p "When you come back to work, your manager will book in a private chat with you t…" at bounding box center [519, 291] width 548 height 69
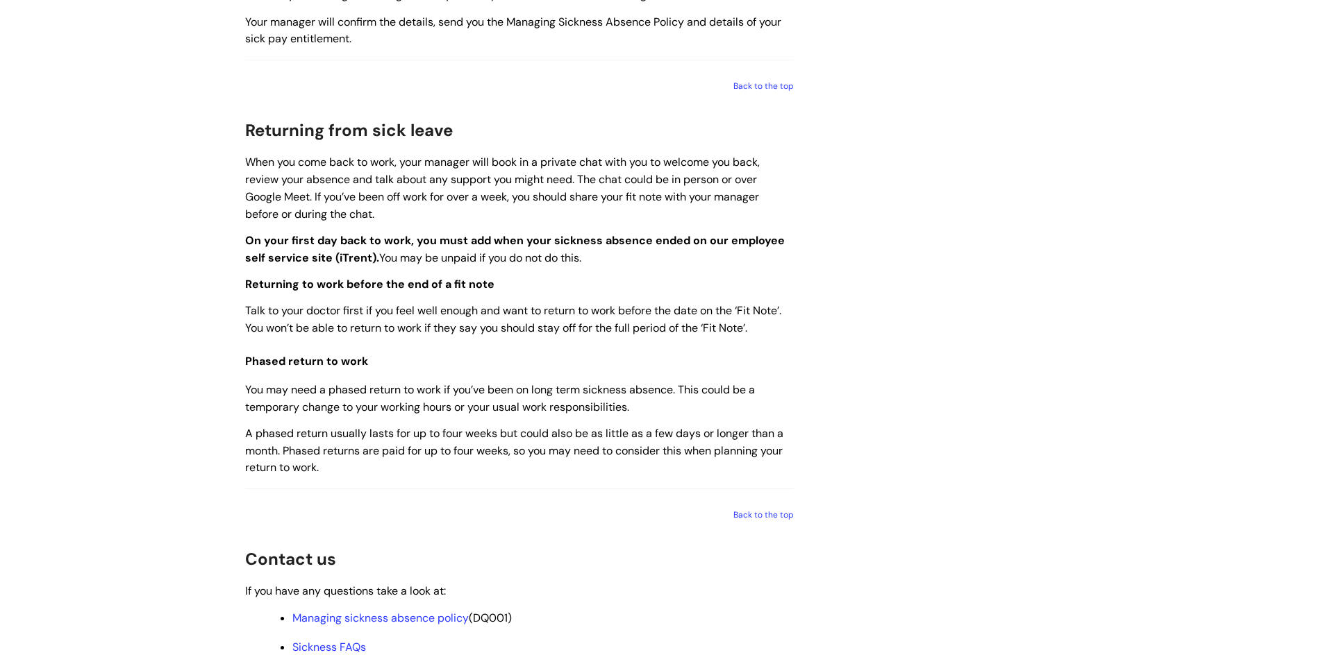
scroll to position [1597, 0]
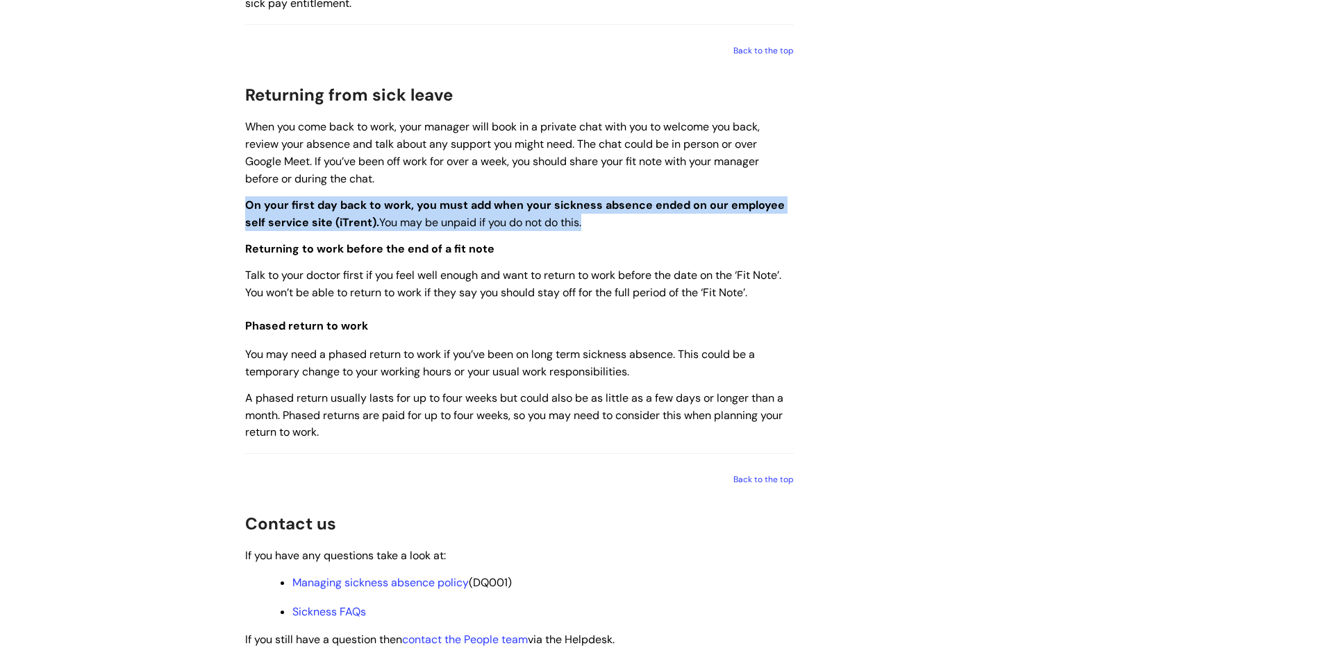
drag, startPoint x: 227, startPoint y: 224, endPoint x: 596, endPoint y: 242, distance: 369.1
click at [596, 231] on p "On your first day back to work, you must add when your sickness absence ended o…" at bounding box center [519, 213] width 548 height 35
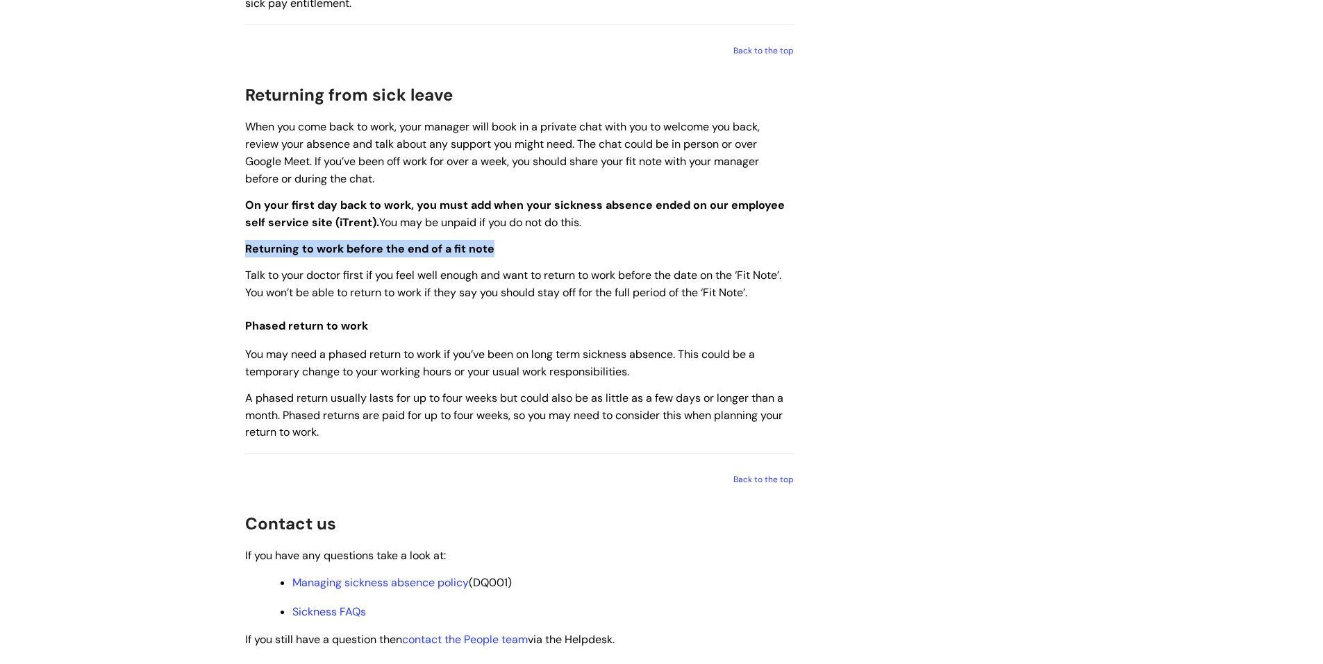
drag, startPoint x: 246, startPoint y: 267, endPoint x: 489, endPoint y: 266, distance: 243.7
click at [489, 258] on p "Returning to work before the end of a fit note" at bounding box center [519, 248] width 548 height 17
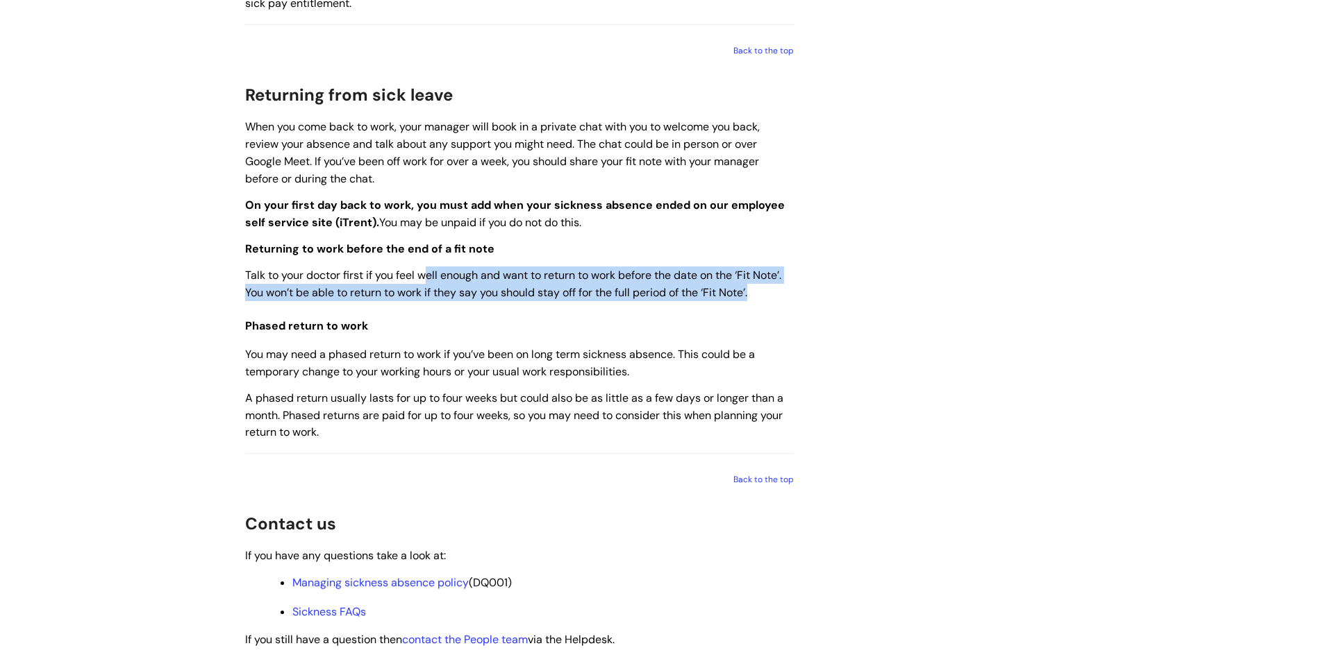
drag, startPoint x: 428, startPoint y: 291, endPoint x: 780, endPoint y: 316, distance: 352.9
click at [780, 301] on p "Talk to your doctor first if you feel well enough and want to return to work be…" at bounding box center [519, 284] width 548 height 35
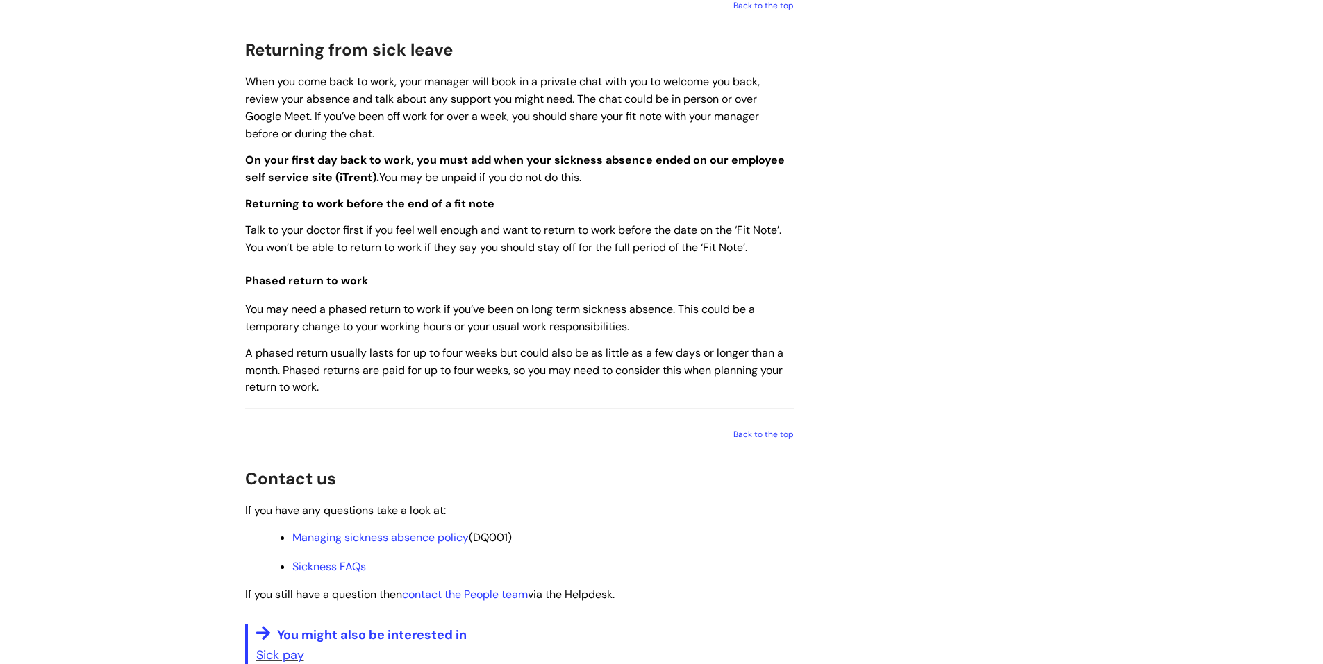
scroll to position [1736, 0]
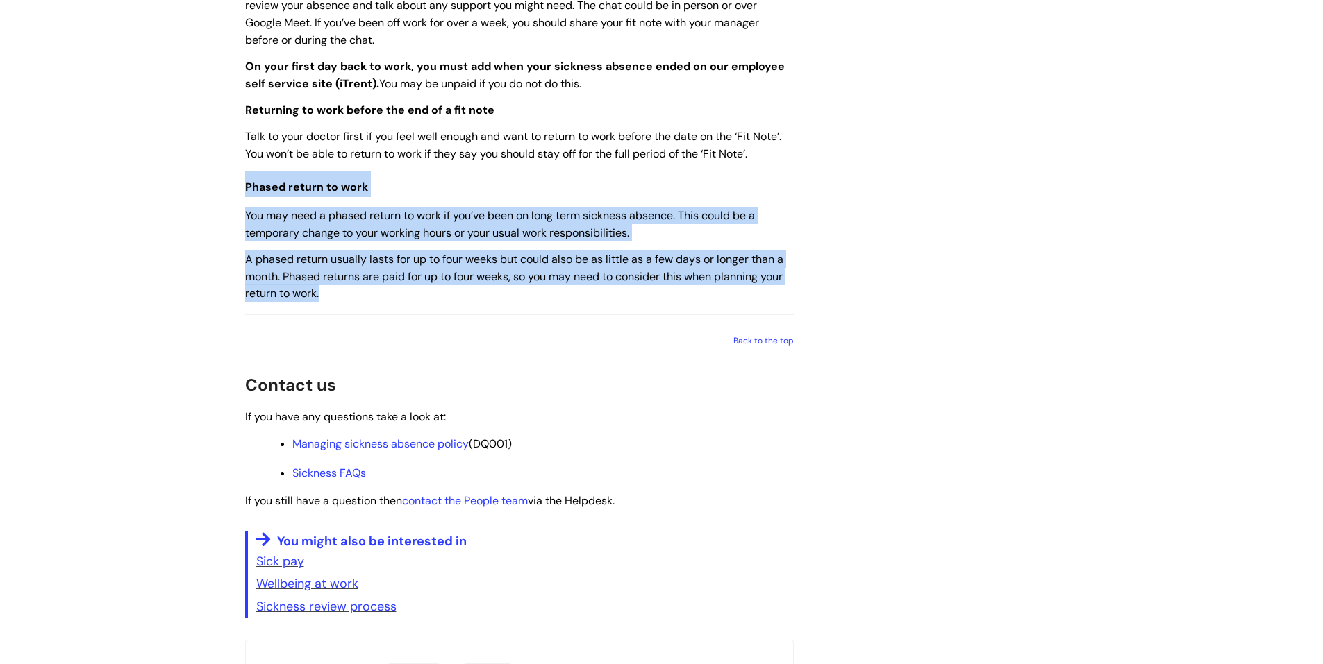
drag, startPoint x: 328, startPoint y: 315, endPoint x: 244, endPoint y: 207, distance: 137.1
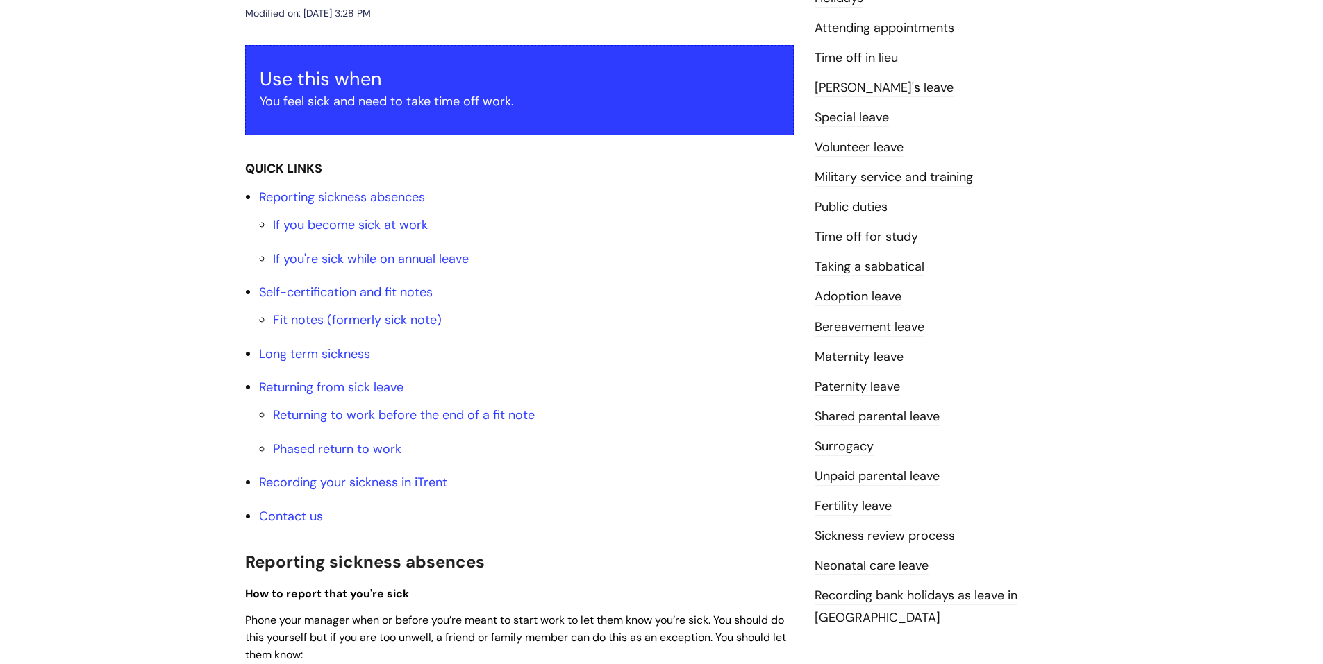
scroll to position [347, 0]
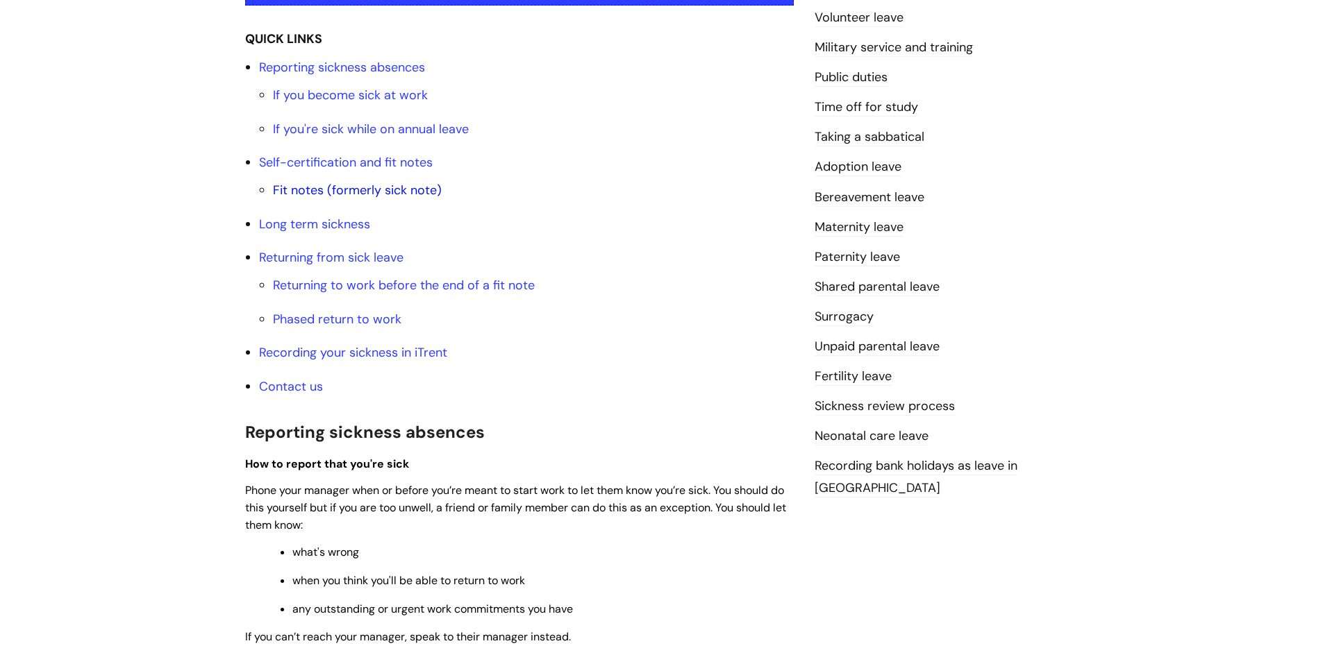
click at [306, 186] on link "Fit notes (formerly sick note)" at bounding box center [357, 190] width 169 height 17
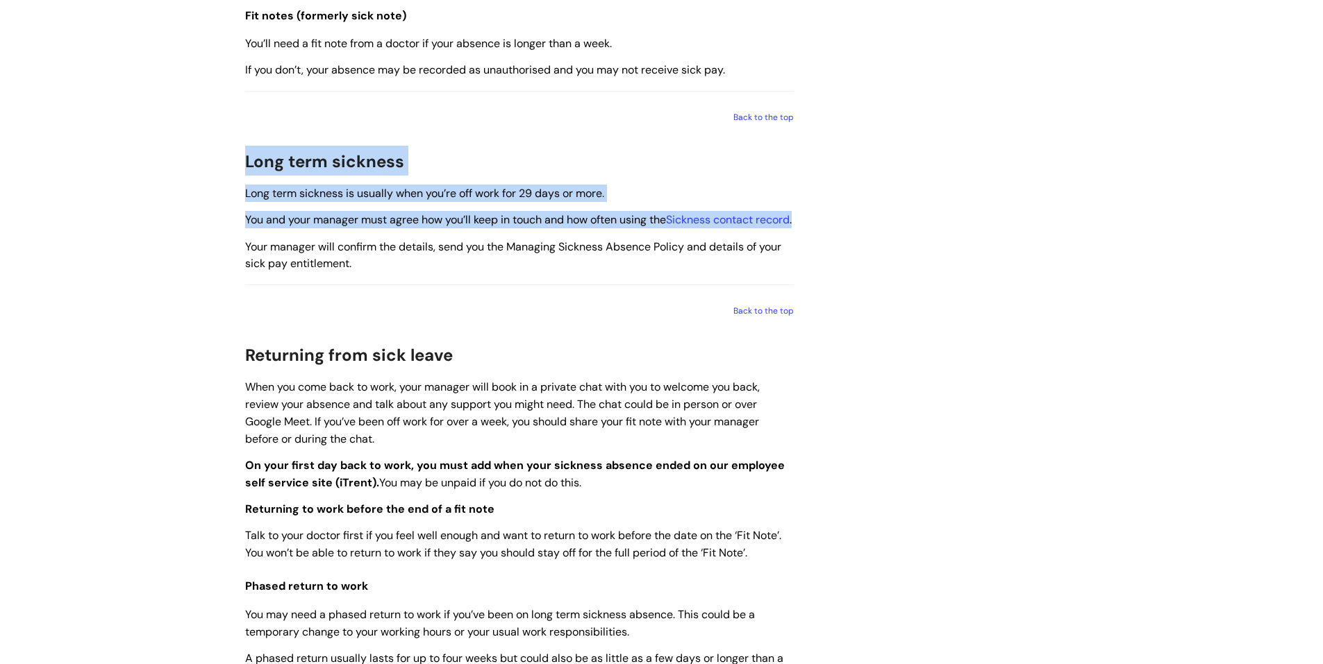
drag, startPoint x: 246, startPoint y: 161, endPoint x: 362, endPoint y: 236, distance: 137.5
click at [362, 228] on p "You and your manager must agree how you’ll keep in touch and how often using th…" at bounding box center [519, 219] width 548 height 17
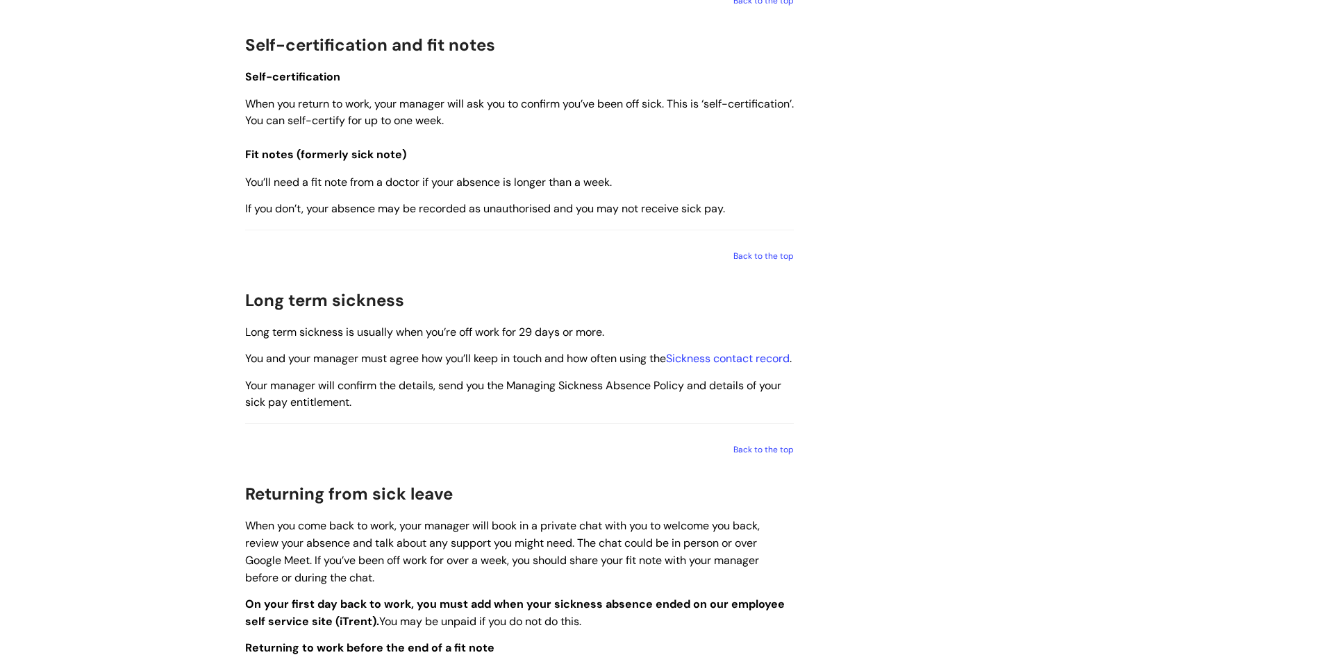
scroll to position [347, 0]
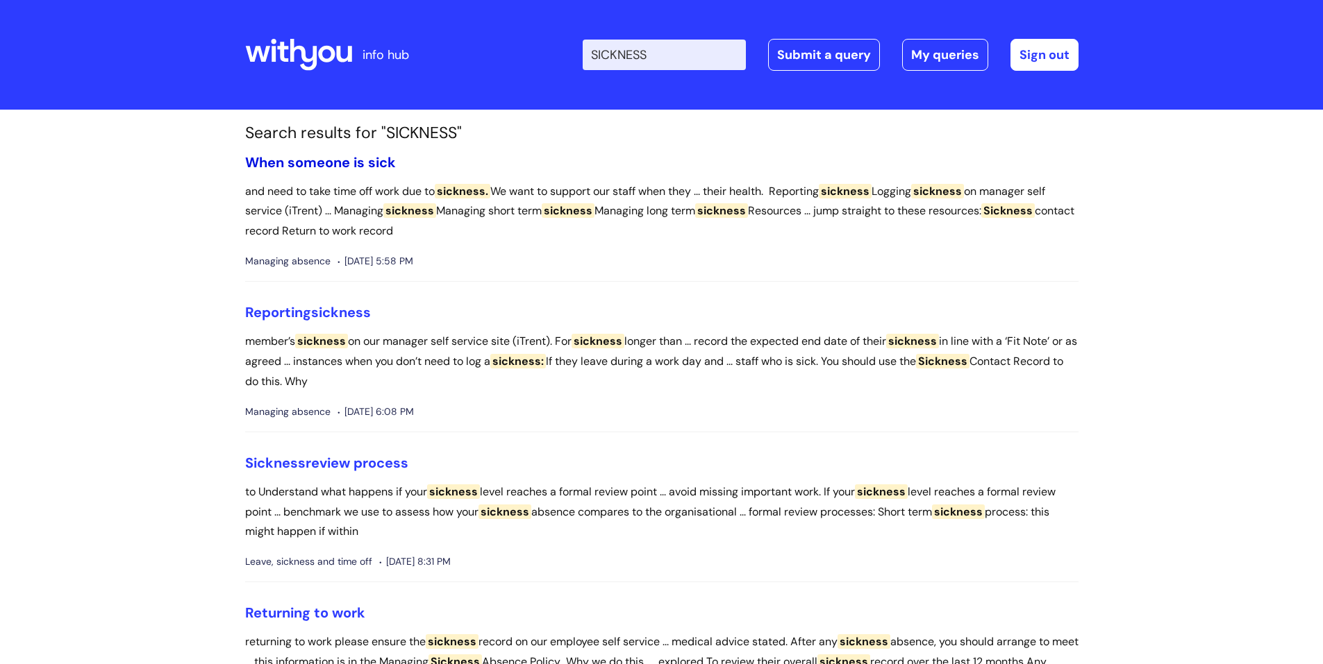
click at [319, 160] on link "When someone is sick" at bounding box center [320, 162] width 151 height 18
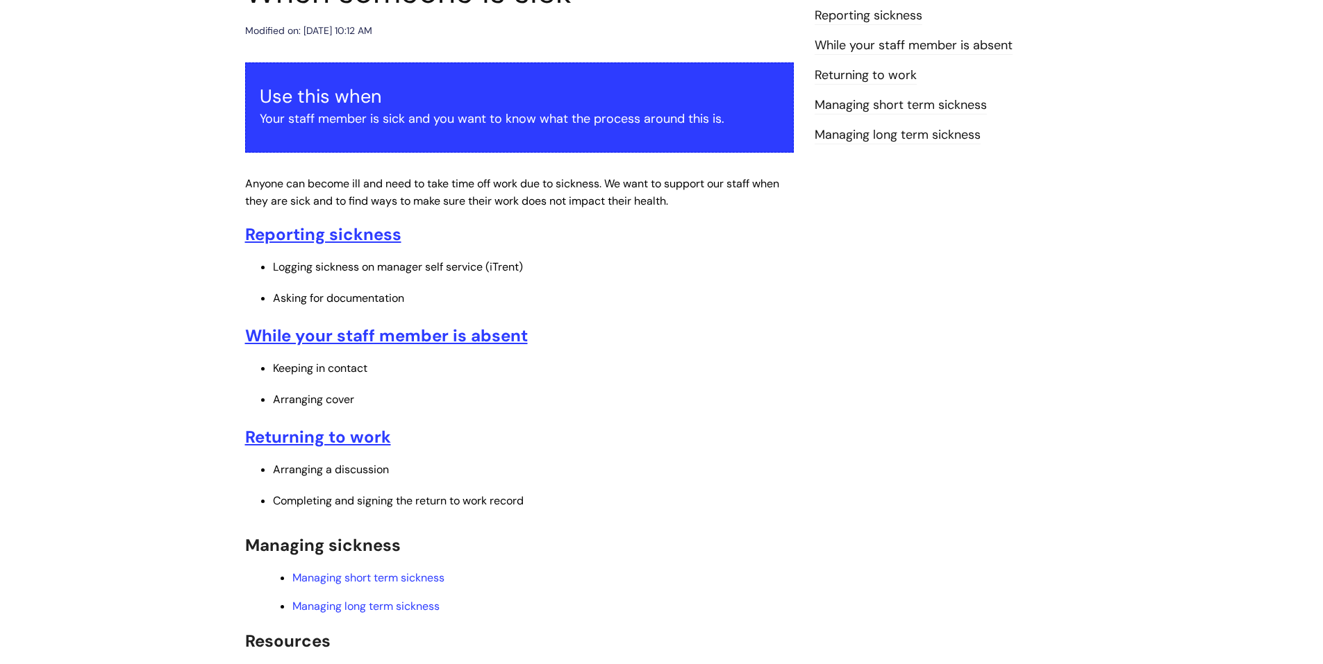
scroll to position [208, 0]
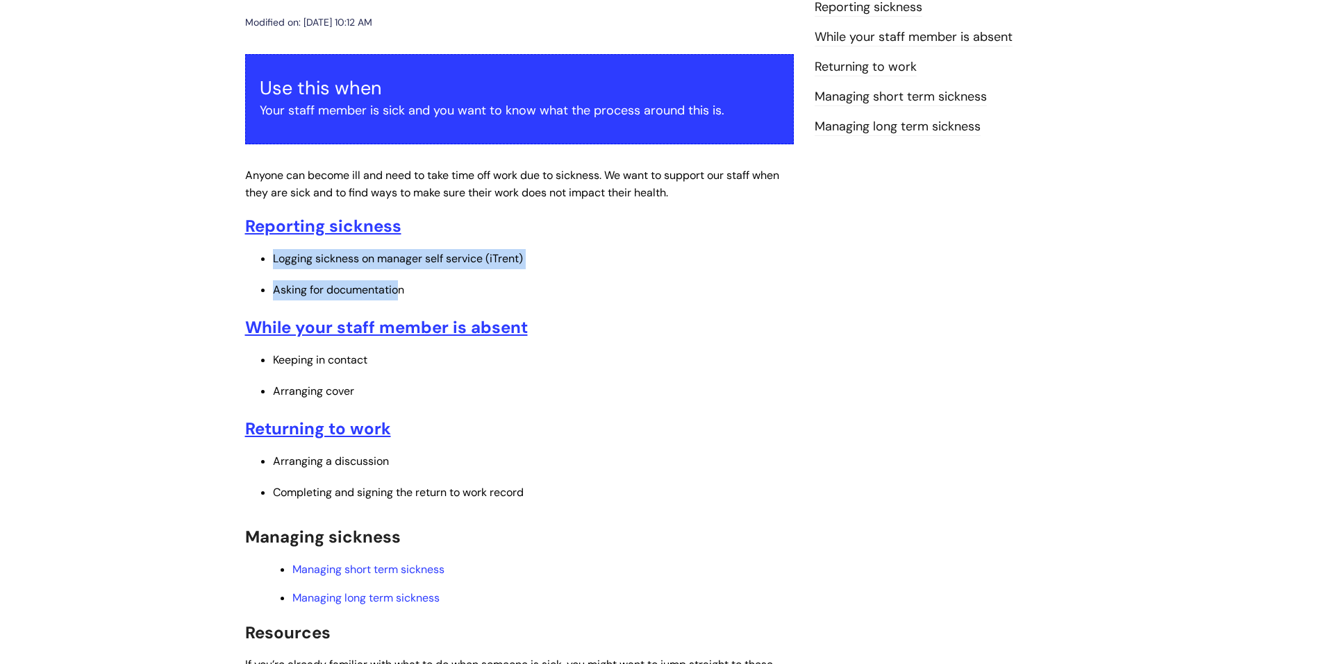
drag, startPoint x: 274, startPoint y: 255, endPoint x: 401, endPoint y: 288, distance: 131.3
click at [401, 288] on ul "Logging sickness on manager self service (iTrent) Asking for documentation" at bounding box center [526, 274] width 535 height 51
click at [401, 288] on span "Asking for documentation" at bounding box center [338, 290] width 131 height 15
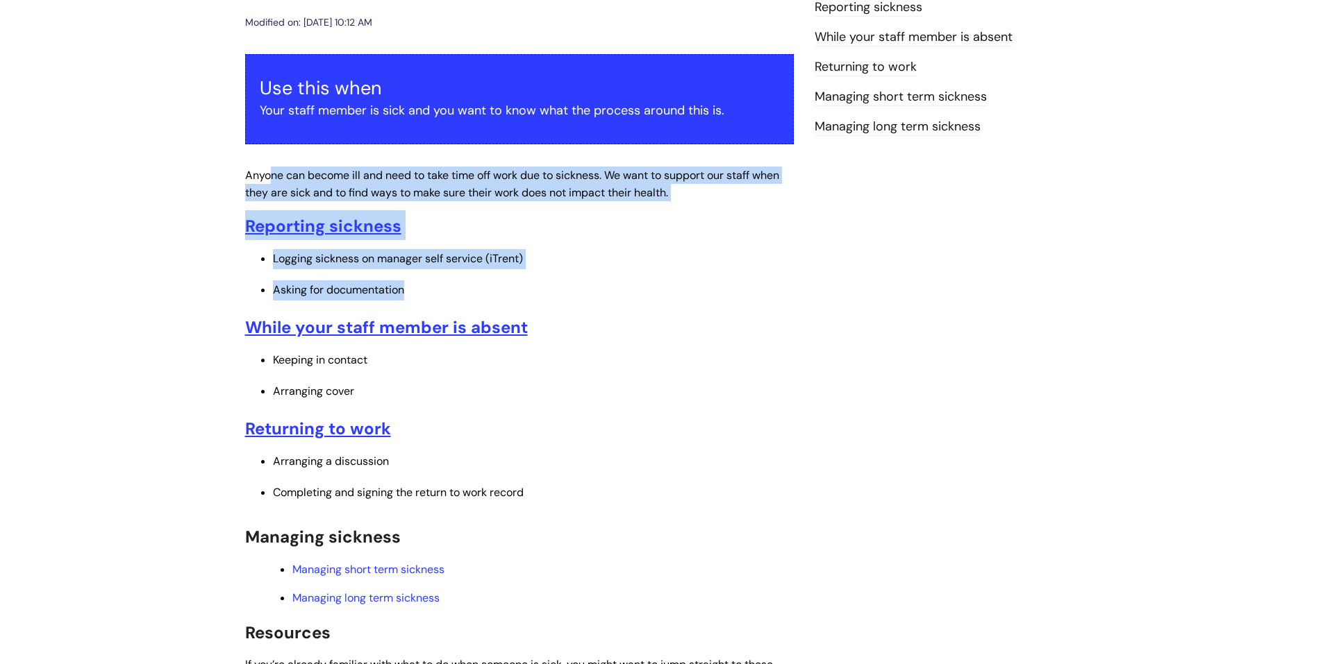
drag, startPoint x: 413, startPoint y: 290, endPoint x: 272, endPoint y: 169, distance: 185.2
click at [272, 169] on div "Use this when Your staff member is sick and you want to know what the process a…" at bounding box center [519, 472] width 548 height 837
click at [272, 169] on span "Anyone can become ill and need to take time off work due to sickness. We want t…" at bounding box center [512, 184] width 534 height 32
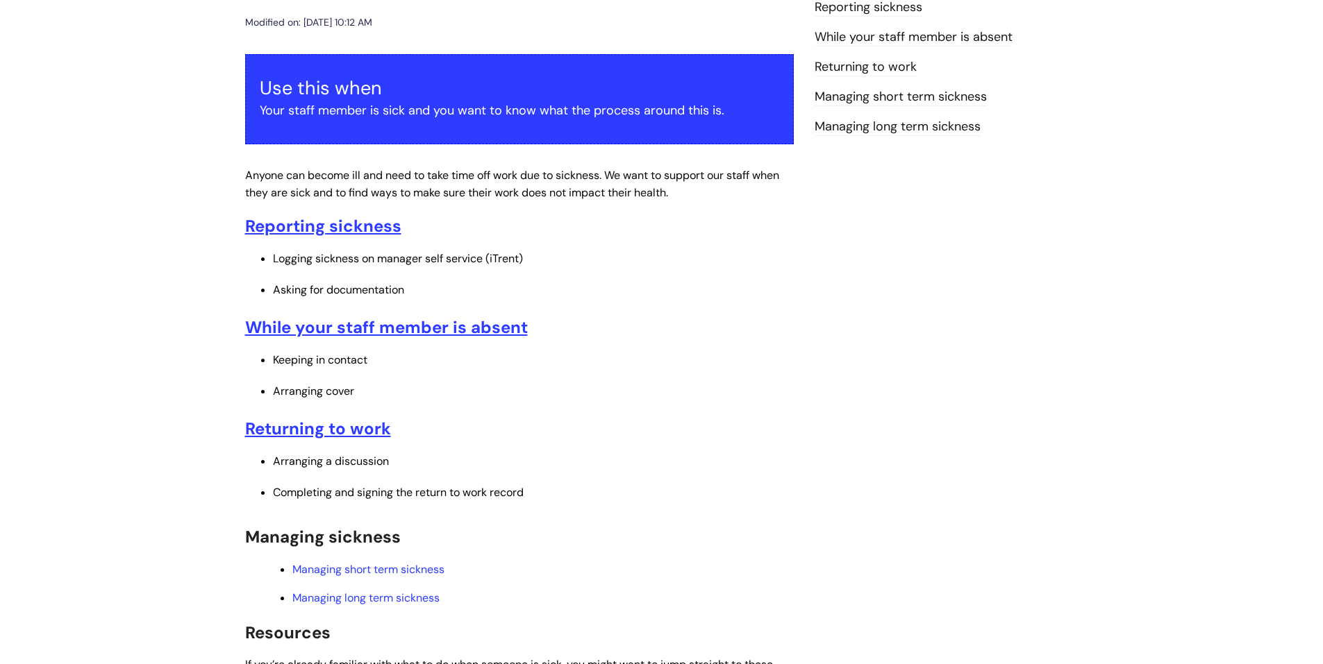
drag, startPoint x: 501, startPoint y: 182, endPoint x: 713, endPoint y: 196, distance: 212.2
click at [713, 196] on p "Anyone can become ill and need to take time off work due to sickness. We want t…" at bounding box center [519, 184] width 548 height 35
drag, startPoint x: 712, startPoint y: 188, endPoint x: 430, endPoint y: 188, distance: 282.6
click at [430, 188] on p "Anyone can become ill and need to take time off work due to sickness. We want t…" at bounding box center [519, 184] width 548 height 35
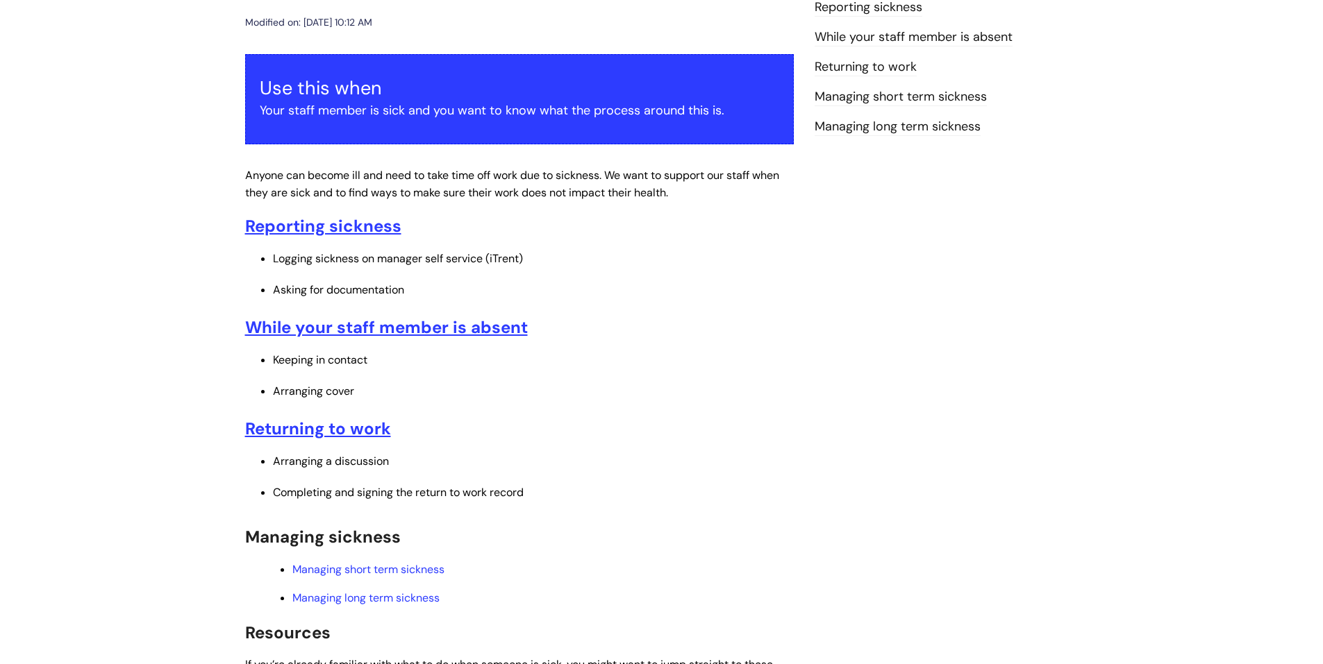
click at [430, 187] on span "Anyone can become ill and need to take time off work due to sickness. We want t…" at bounding box center [512, 184] width 534 height 32
